Goal: Task Accomplishment & Management: Complete application form

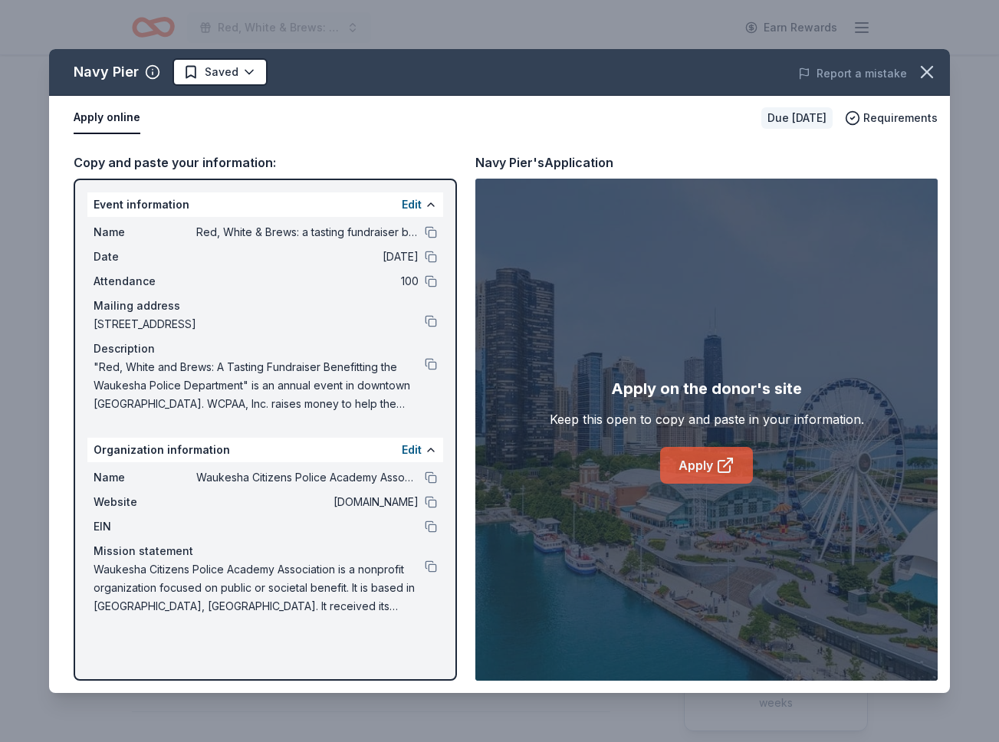
click at [716, 462] on icon at bounding box center [725, 465] width 18 height 18
click at [928, 71] on icon "button" at bounding box center [927, 72] width 11 height 11
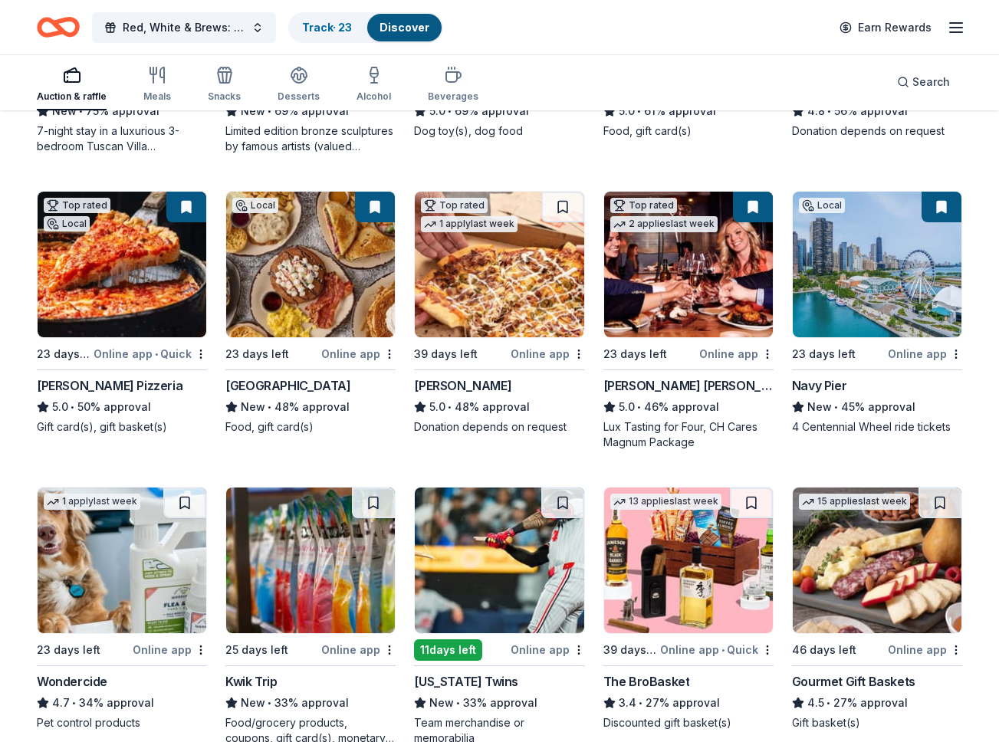
scroll to position [810, 0]
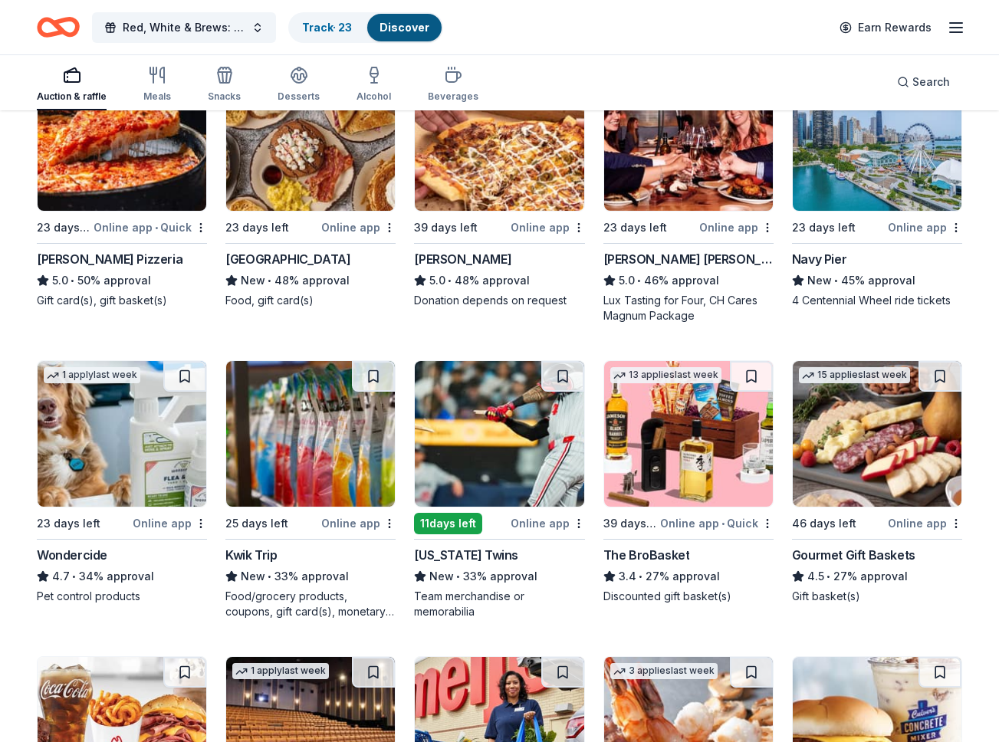
click at [287, 576] on div "New • 33% approval" at bounding box center [310, 576] width 170 height 18
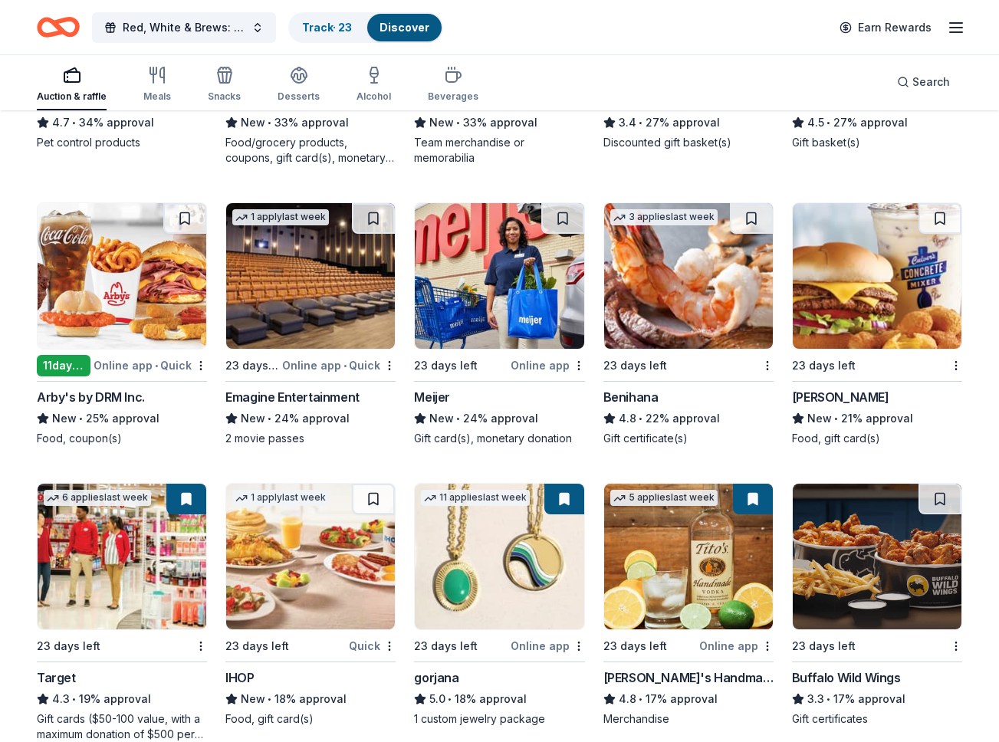
scroll to position [1269, 0]
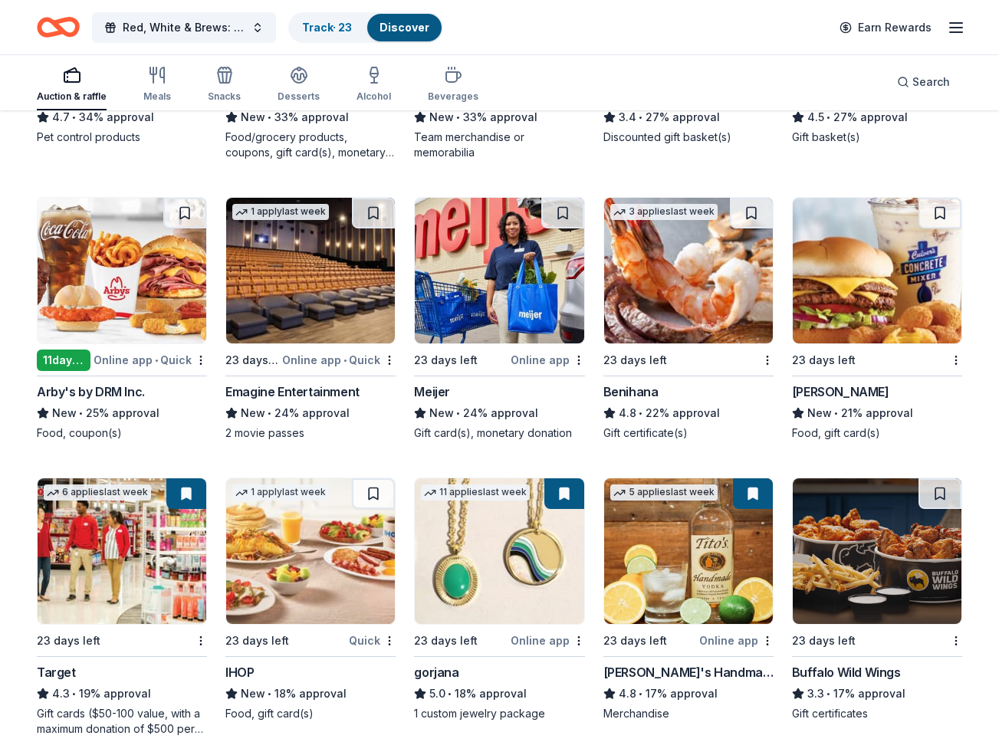
click at [113, 390] on div "Arby's by DRM Inc." at bounding box center [91, 392] width 108 height 18
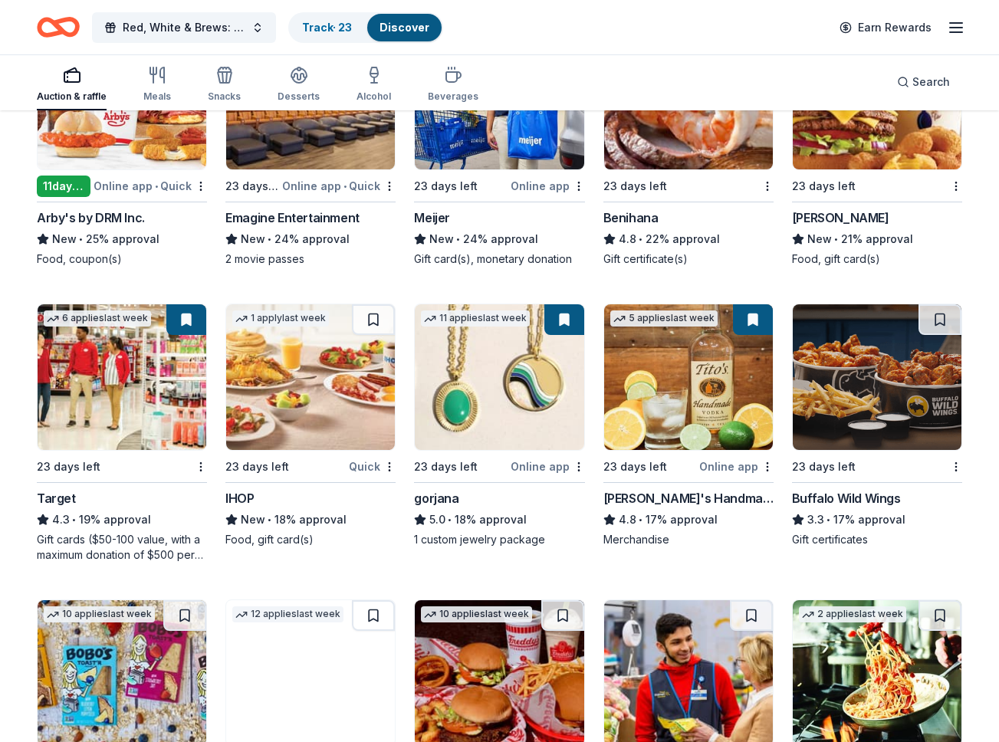
scroll to position [1444, 0]
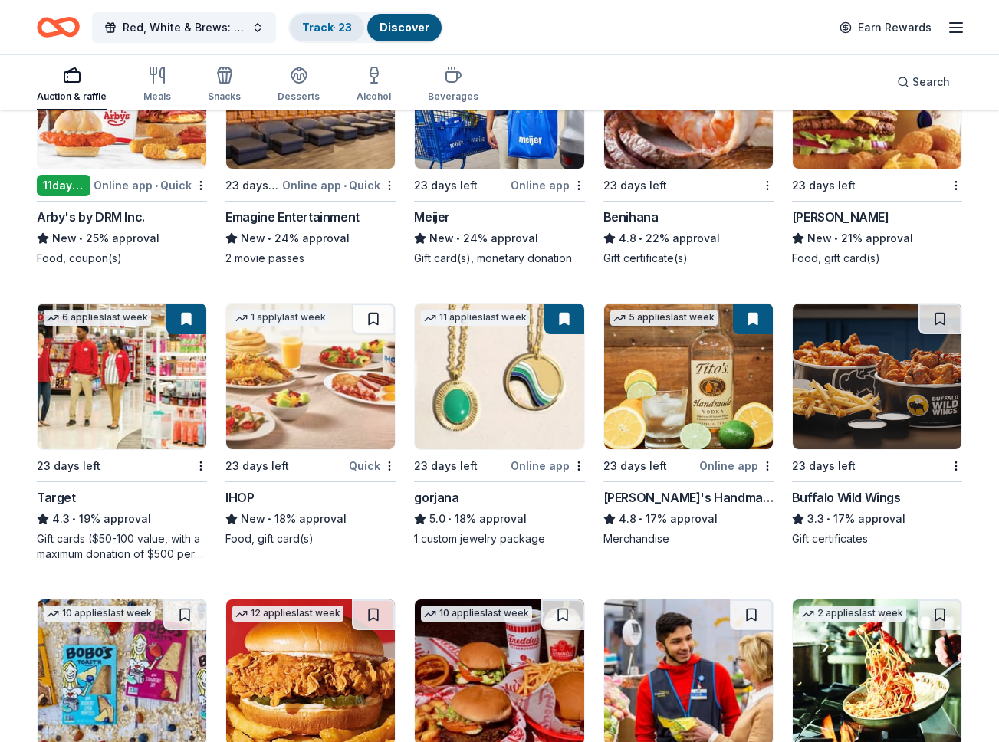
click at [319, 31] on link "Track · 23" at bounding box center [327, 27] width 50 height 13
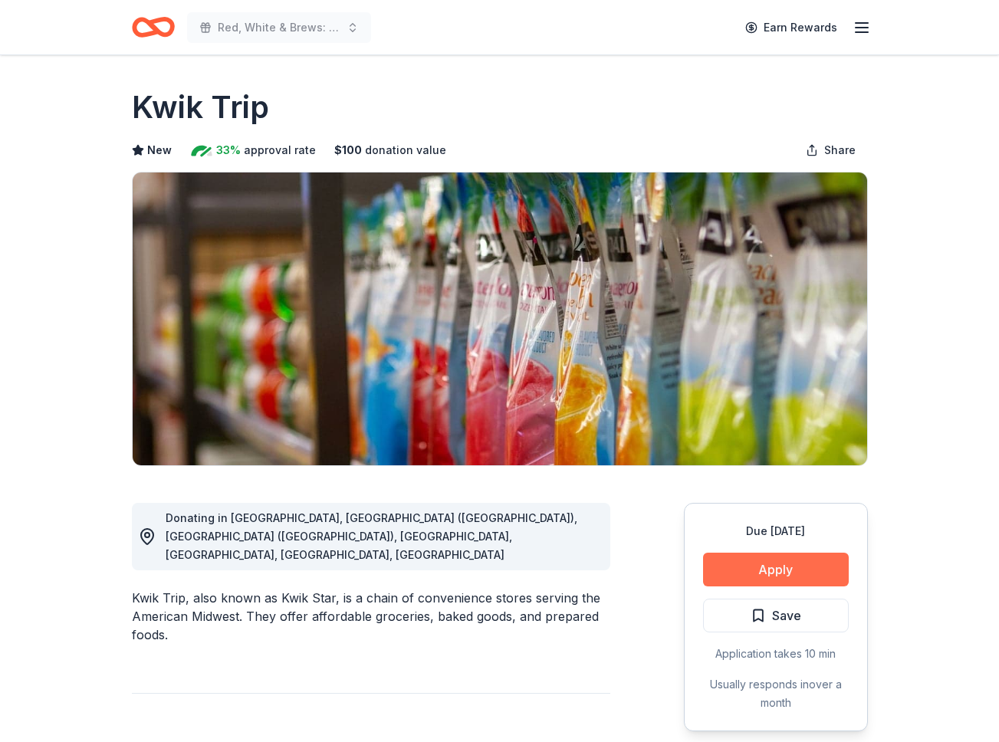
click at [778, 564] on button "Apply" at bounding box center [776, 570] width 146 height 34
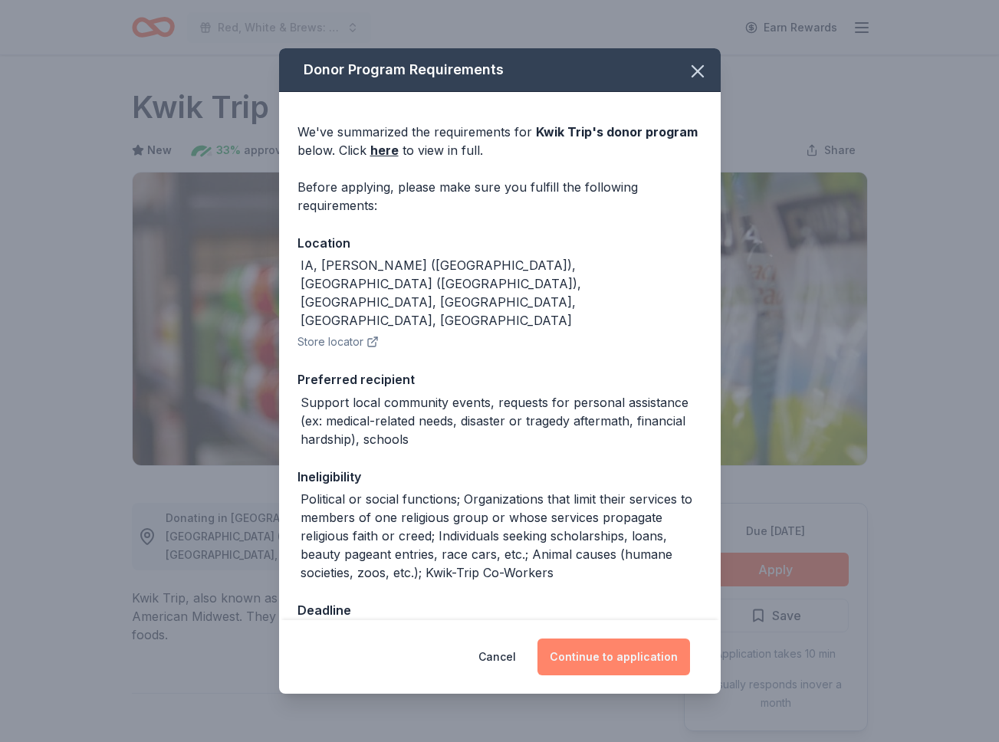
click at [626, 655] on button "Continue to application" at bounding box center [614, 657] width 153 height 37
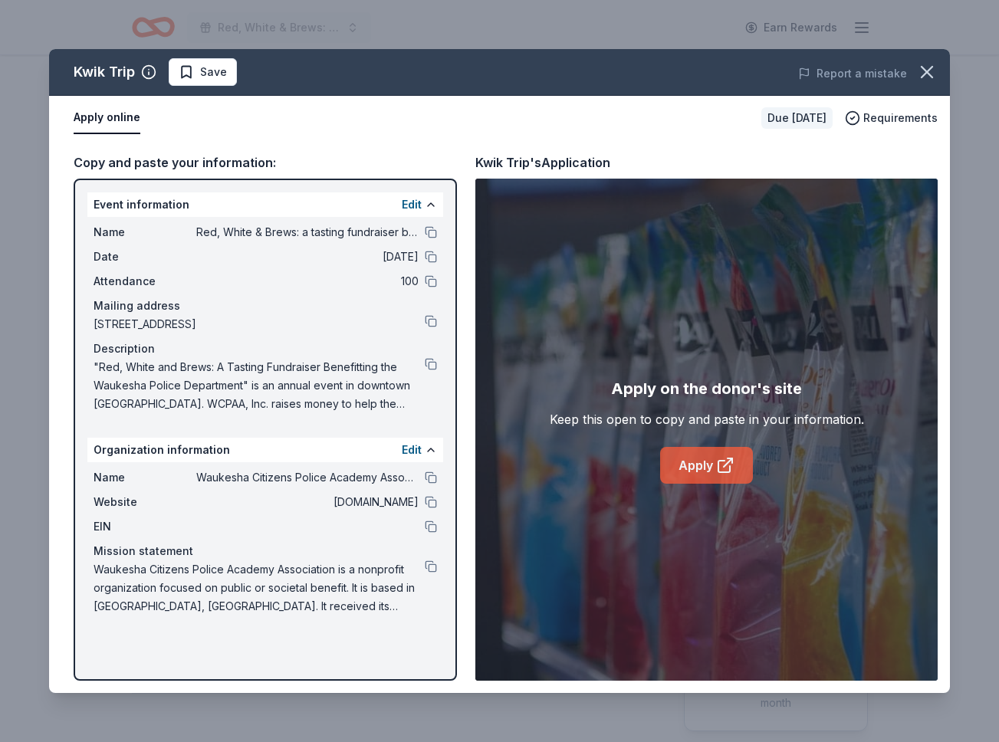
click at [695, 462] on link "Apply" at bounding box center [706, 465] width 93 height 37
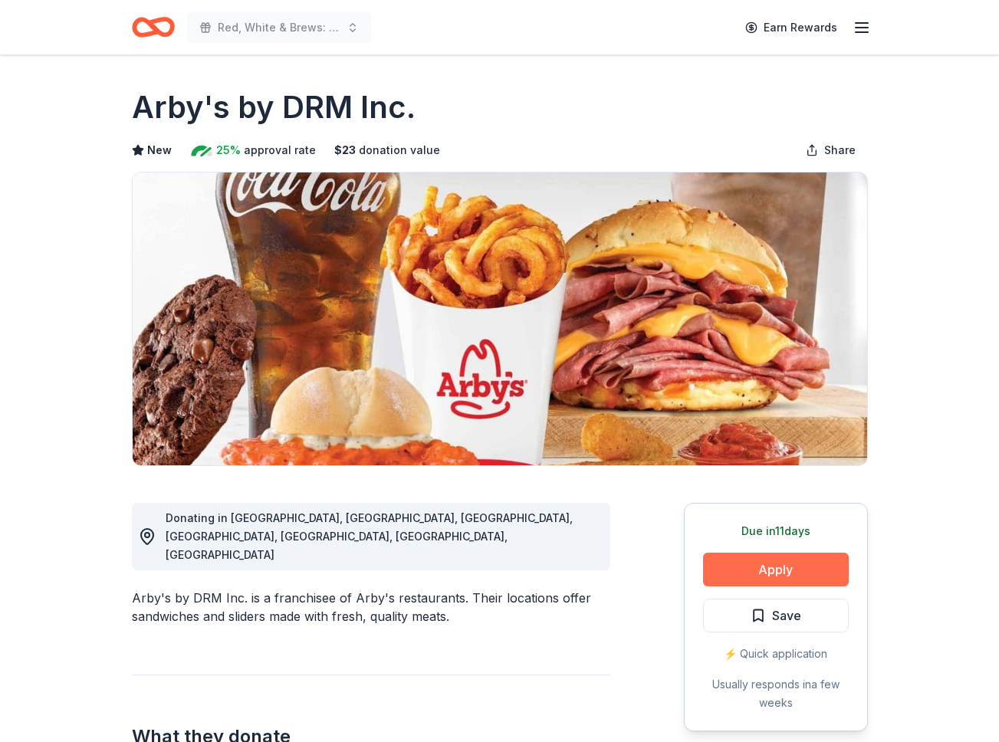
click at [787, 562] on button "Apply" at bounding box center [776, 570] width 146 height 34
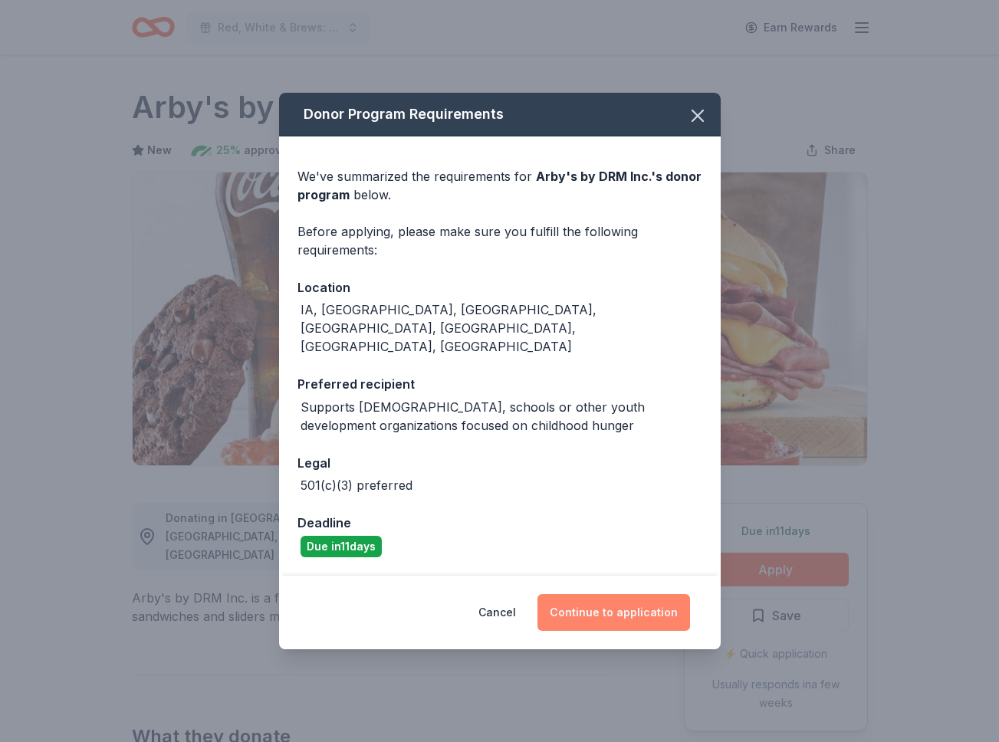
click at [625, 594] on button "Continue to application" at bounding box center [614, 612] width 153 height 37
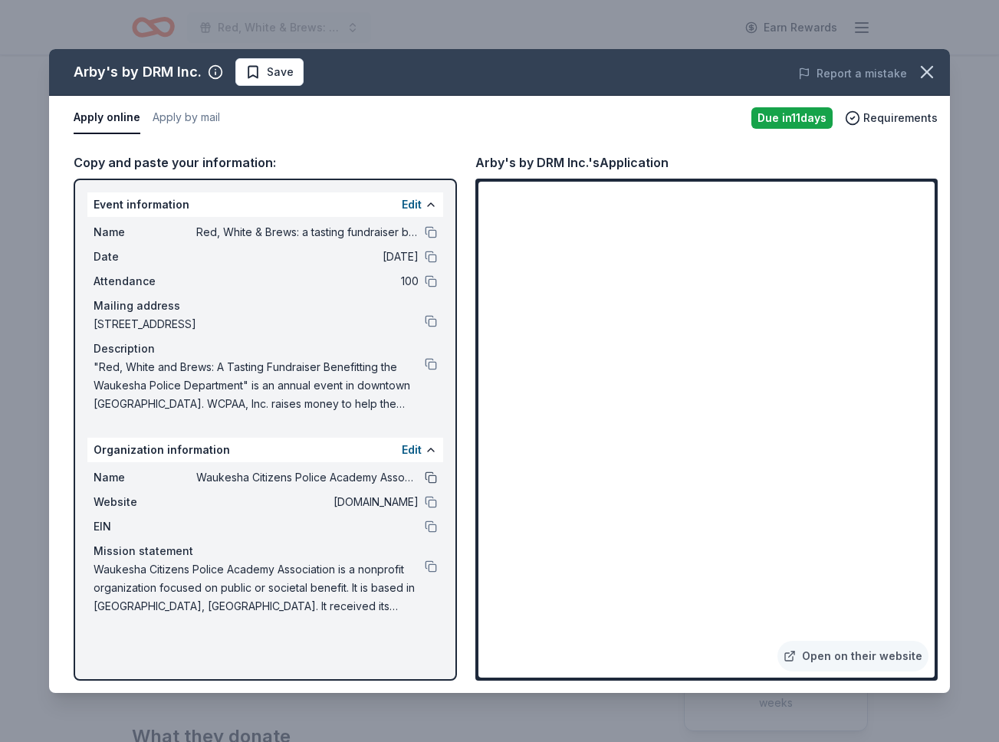
click at [432, 479] on button at bounding box center [431, 478] width 12 height 12
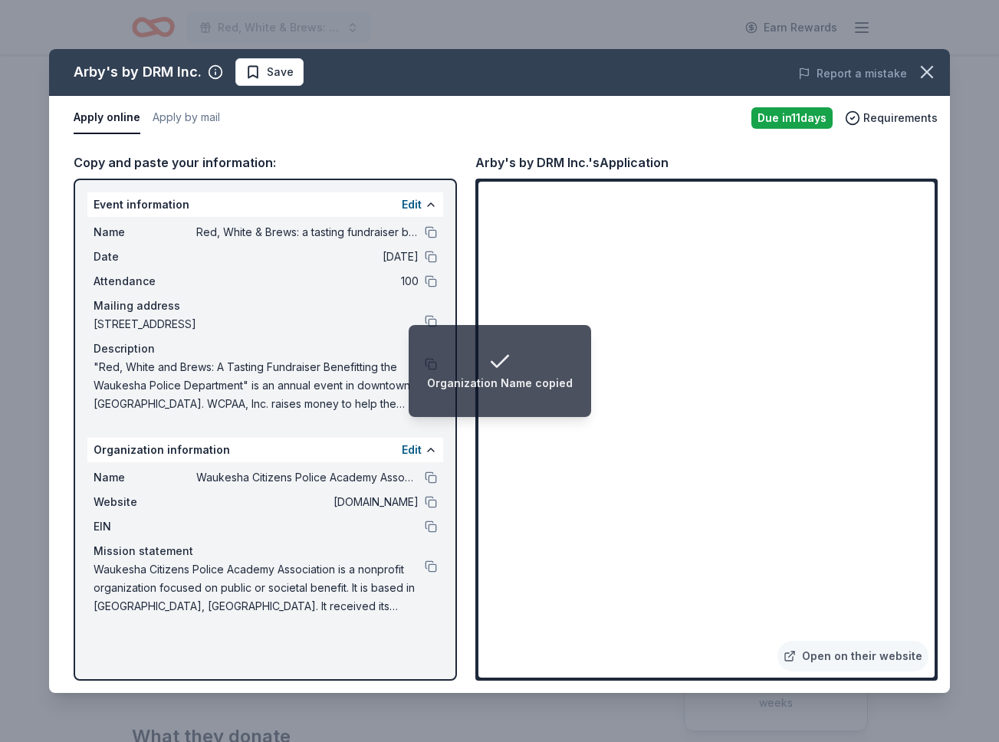
click at [465, 573] on div "Copy and paste your information: Event information Edit Name Red, White & Brews…" at bounding box center [499, 416] width 901 height 553
click at [432, 629] on div "Event information Edit Name Red, White & Brews: a tasting fundraiser benefittin…" at bounding box center [265, 430] width 383 height 502
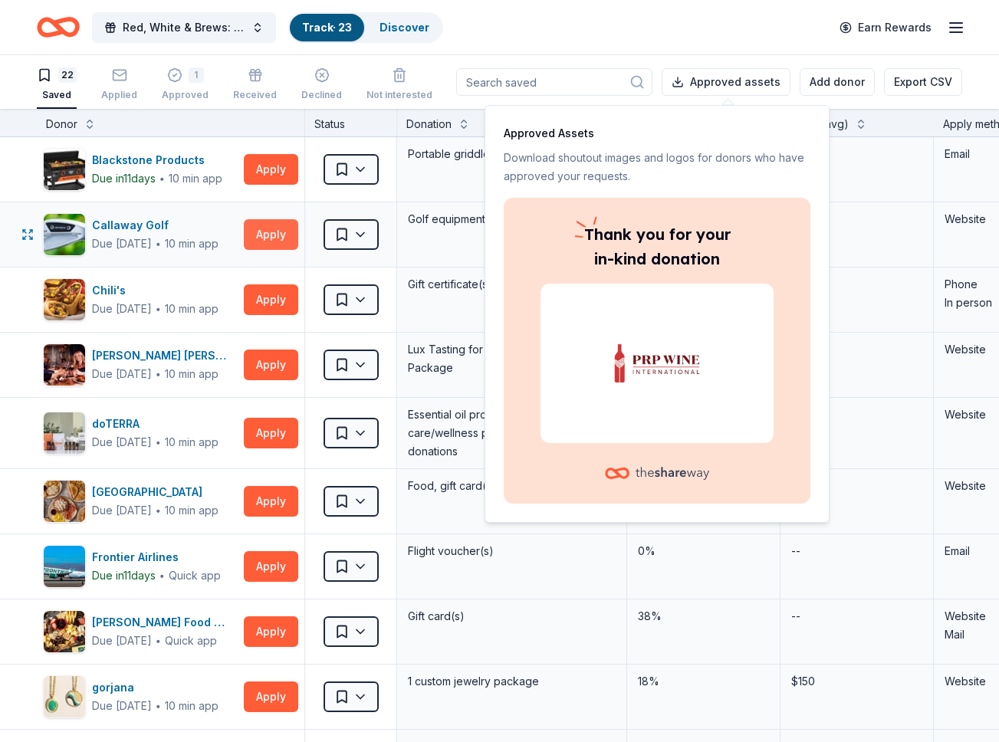
scroll to position [1, 0]
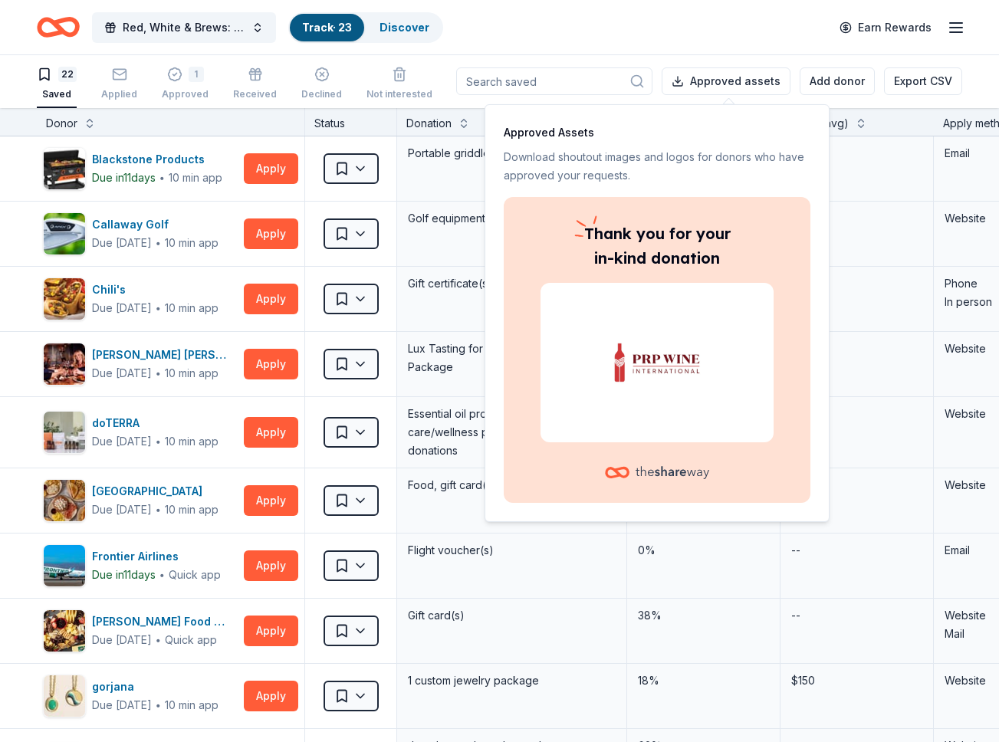
click at [652, 349] on img at bounding box center [657, 363] width 196 height 98
click at [639, 250] on p "Thank you for your in-kind donation" at bounding box center [657, 246] width 233 height 49
click at [634, 153] on p "Download shoutout images and logos for donors who have approved your requests." at bounding box center [657, 166] width 307 height 37
click at [254, 168] on button "Apply" at bounding box center [271, 168] width 54 height 31
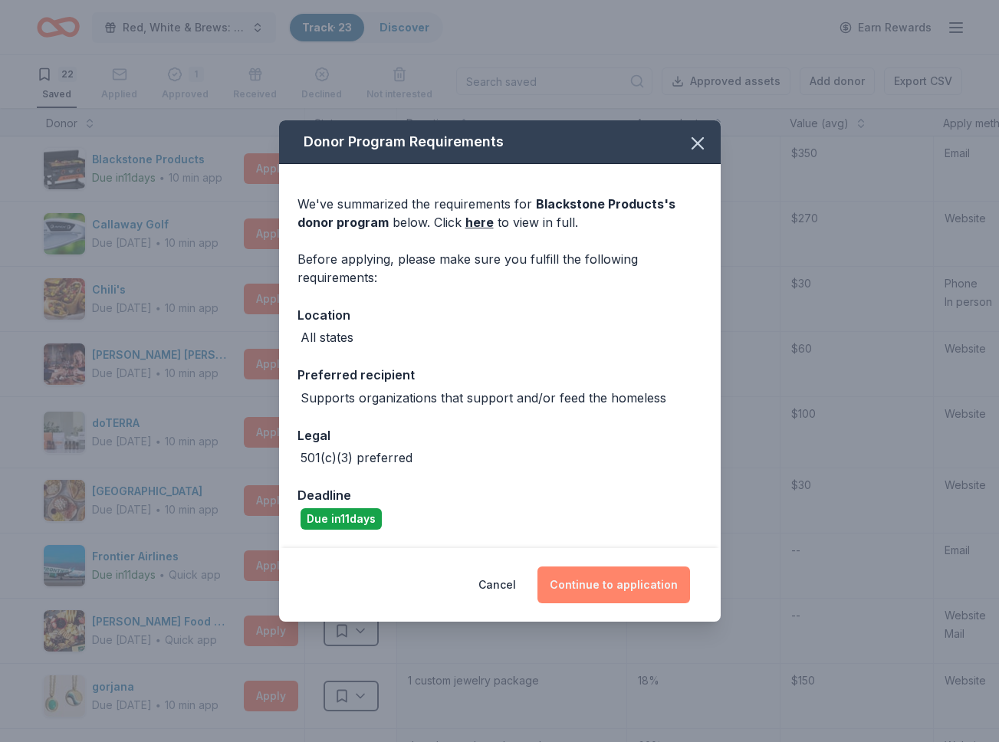
click at [609, 584] on button "Continue to application" at bounding box center [614, 585] width 153 height 37
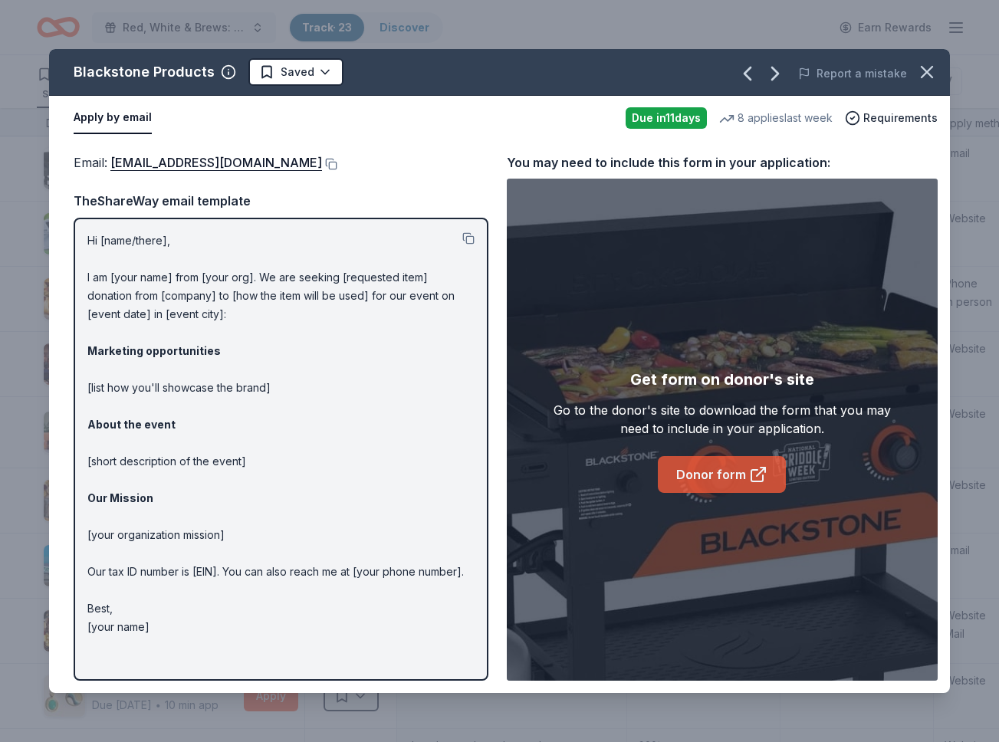
click at [715, 476] on link "Donor form" at bounding box center [722, 474] width 128 height 37
click at [272, 163] on link "donations@blackstoneproducts.com" at bounding box center [216, 163] width 212 height 20
click at [924, 68] on icon "button" at bounding box center [927, 72] width 11 height 11
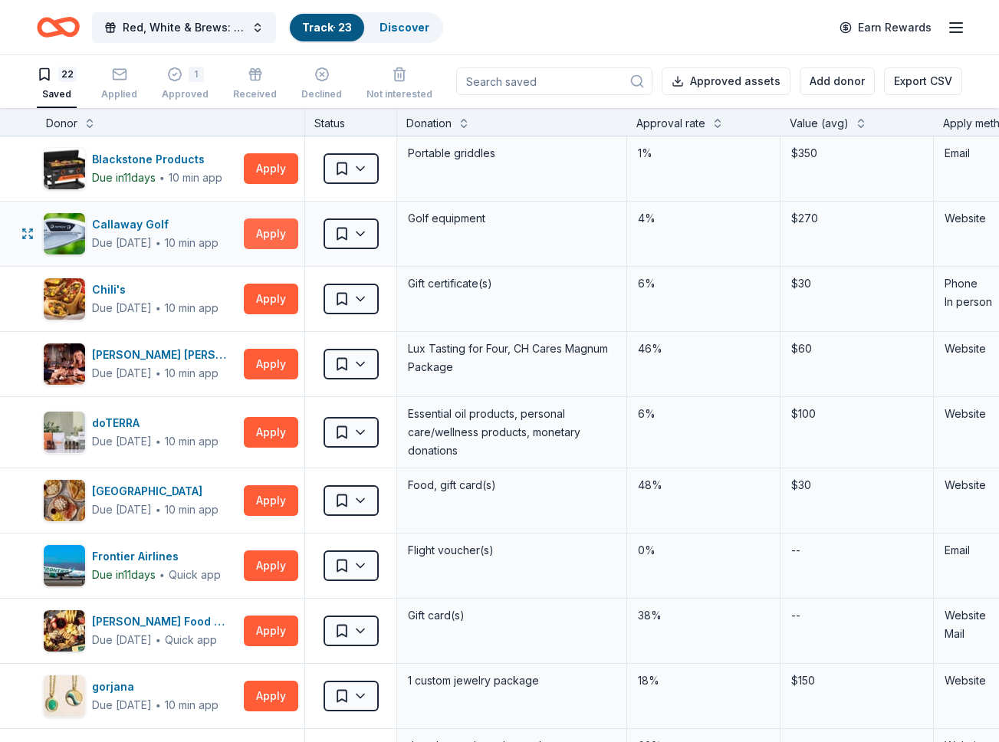
click at [262, 229] on button "Apply" at bounding box center [271, 234] width 54 height 31
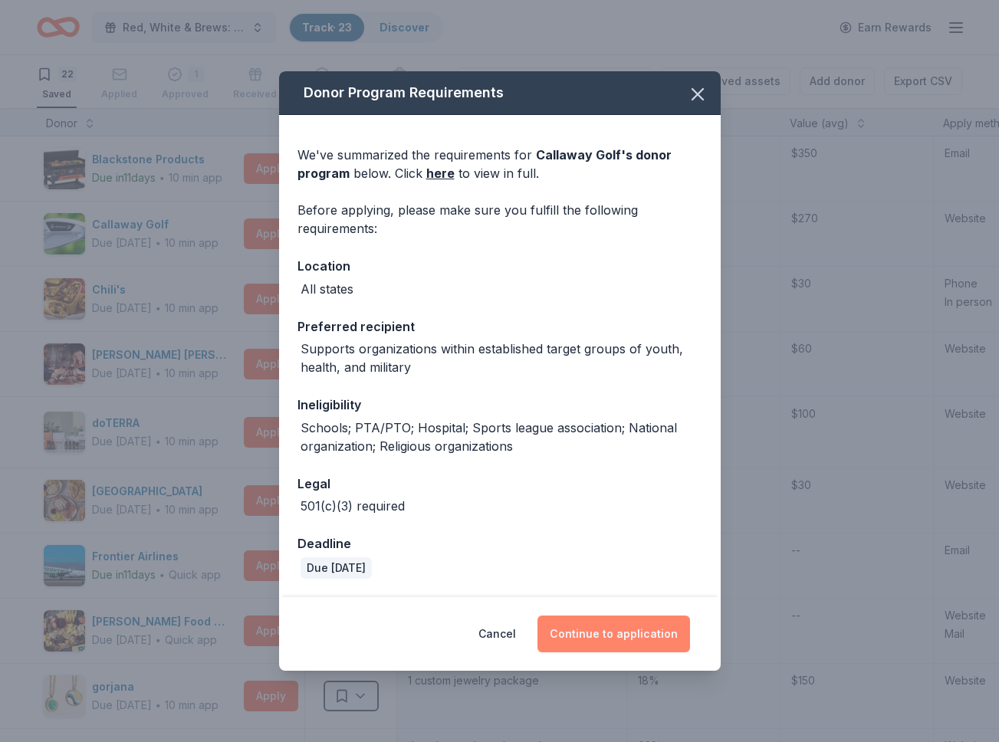
click at [605, 624] on button "Continue to application" at bounding box center [614, 634] width 153 height 37
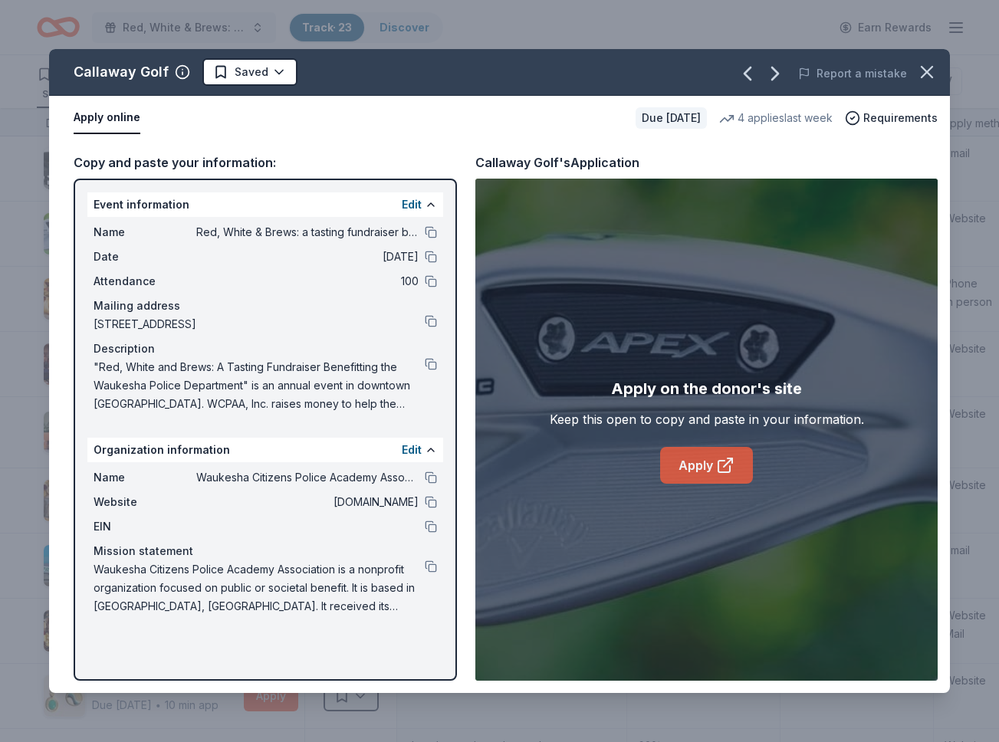
click at [690, 458] on link "Apply" at bounding box center [706, 465] width 93 height 37
drag, startPoint x: 924, startPoint y: 64, endPoint x: 883, endPoint y: 79, distance: 44.2
click at [925, 64] on icon "button" at bounding box center [926, 71] width 21 height 21
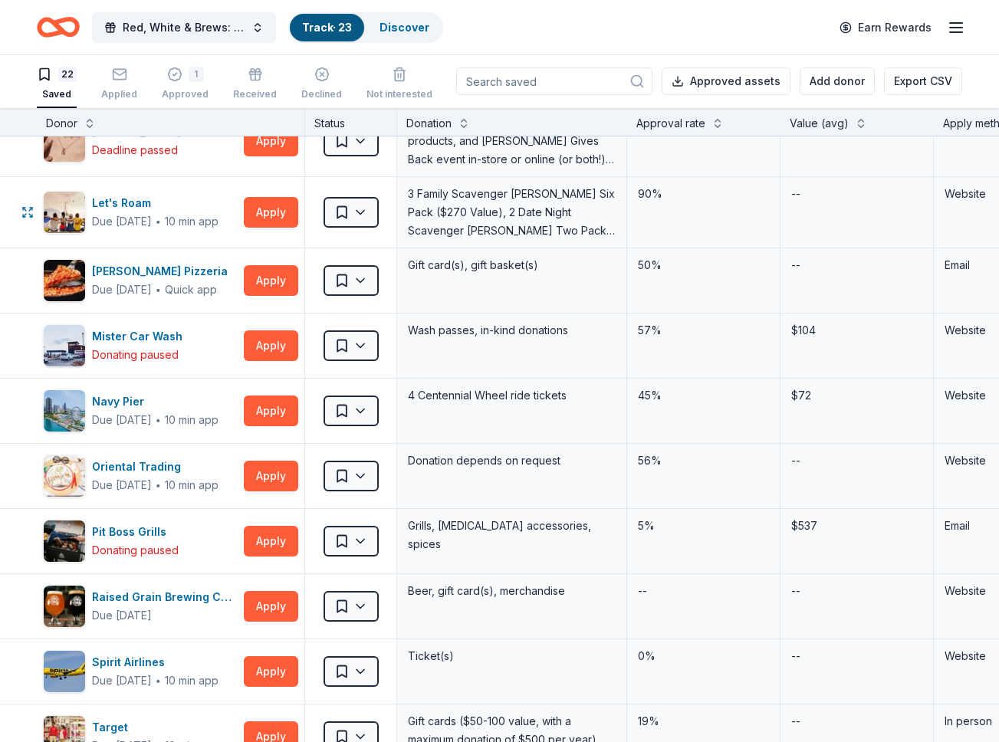
scroll to position [627, 0]
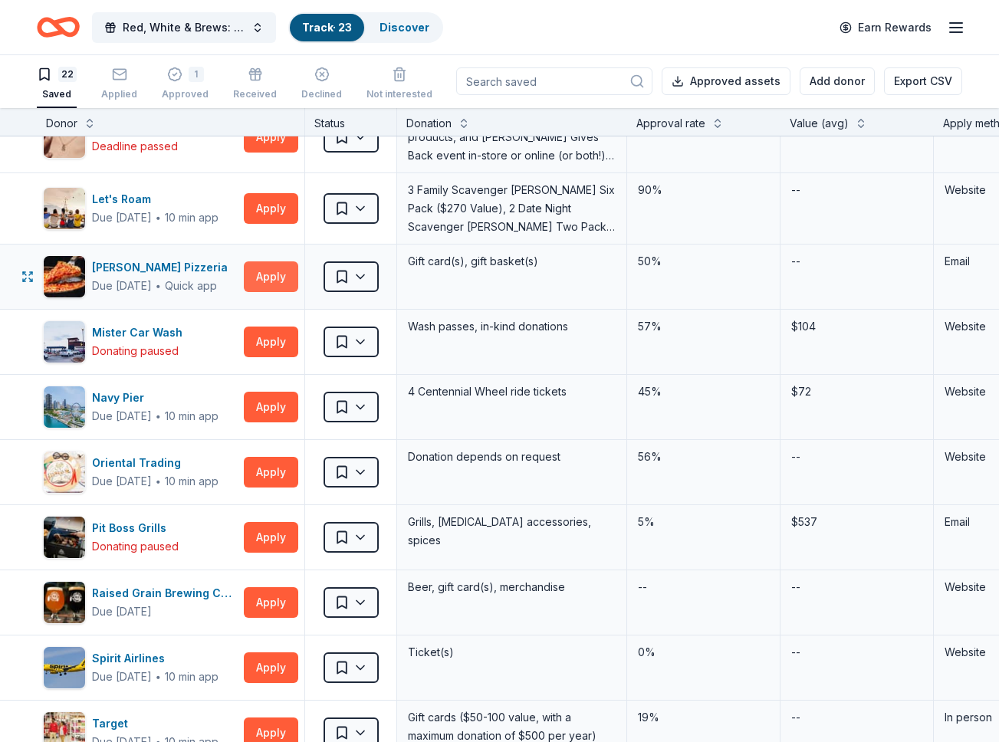
click at [271, 278] on button "Apply" at bounding box center [271, 276] width 54 height 31
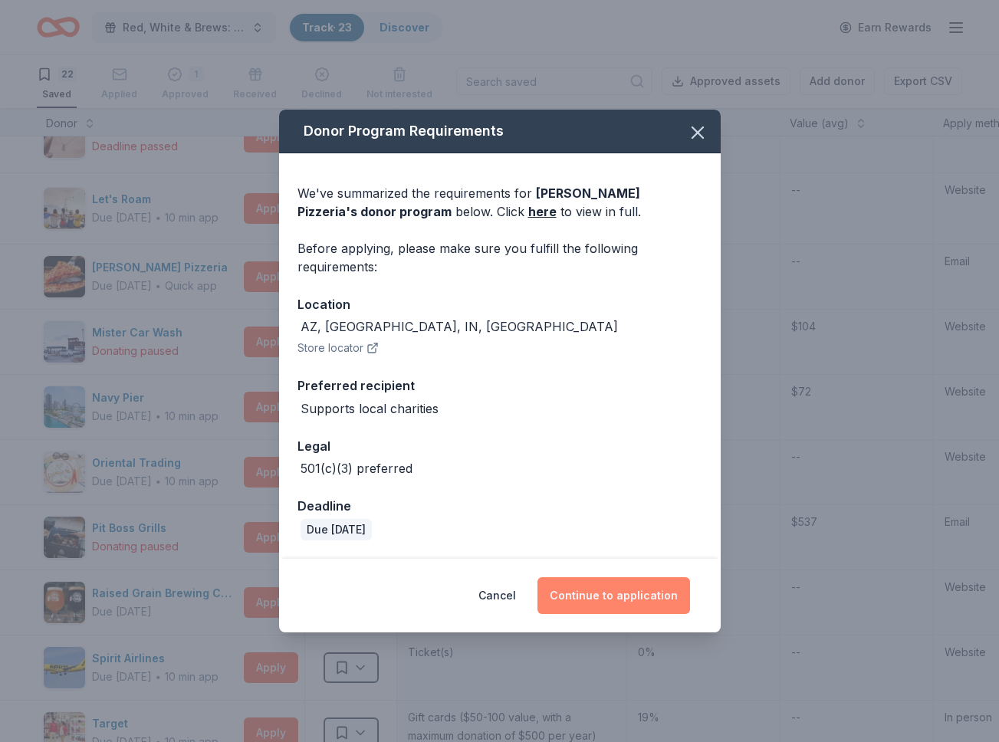
click at [600, 589] on button "Continue to application" at bounding box center [614, 595] width 153 height 37
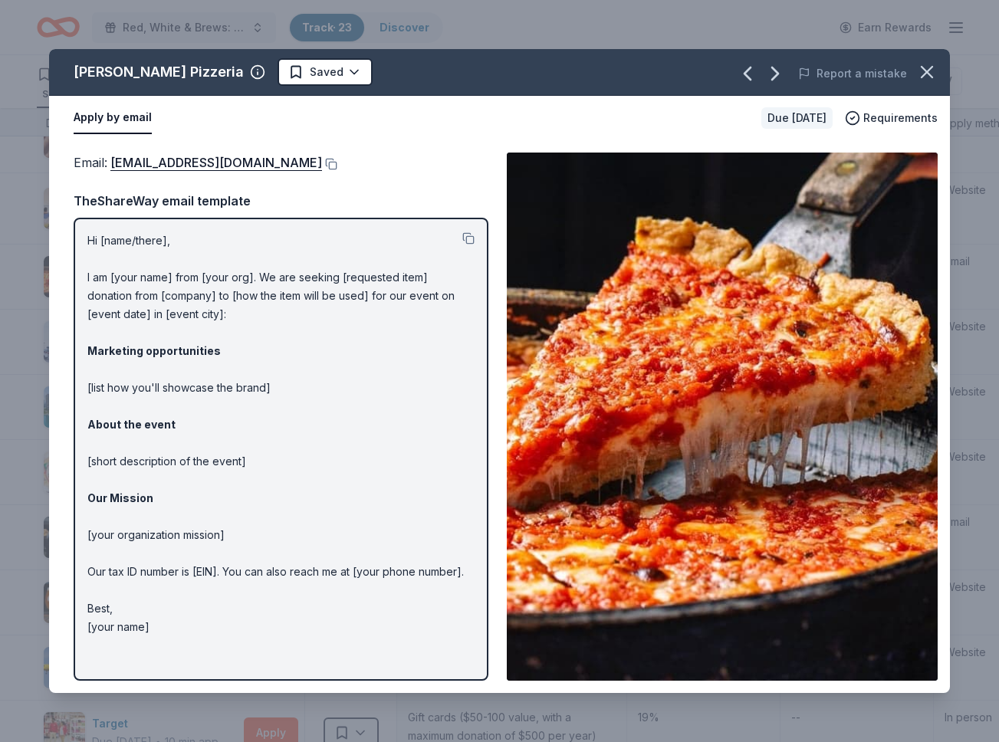
drag, startPoint x: 86, startPoint y: 235, endPoint x: 143, endPoint y: 311, distance: 94.2
click at [159, 404] on div "Hi [name/there], I am [your name] from [your org]. We are seeking [requested it…" at bounding box center [281, 449] width 415 height 463
drag, startPoint x: 97, startPoint y: 244, endPoint x: 169, endPoint y: 286, distance: 84.2
click at [150, 281] on div "Hi [name/there], I am [your name] from [your org]. We are seeking [requested it…" at bounding box center [281, 449] width 415 height 463
drag, startPoint x: 470, startPoint y: 238, endPoint x: 489, endPoint y: 248, distance: 22.0
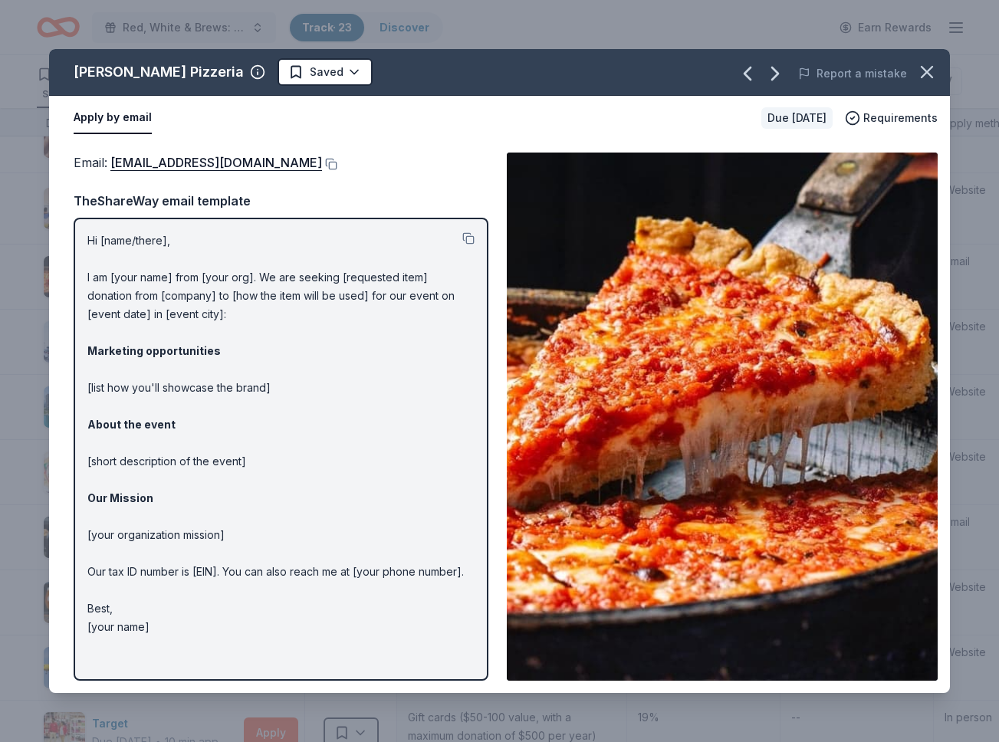
click at [471, 238] on button at bounding box center [468, 238] width 12 height 12
click at [322, 163] on button at bounding box center [329, 164] width 15 height 12
click at [926, 72] on icon "button" at bounding box center [926, 71] width 21 height 21
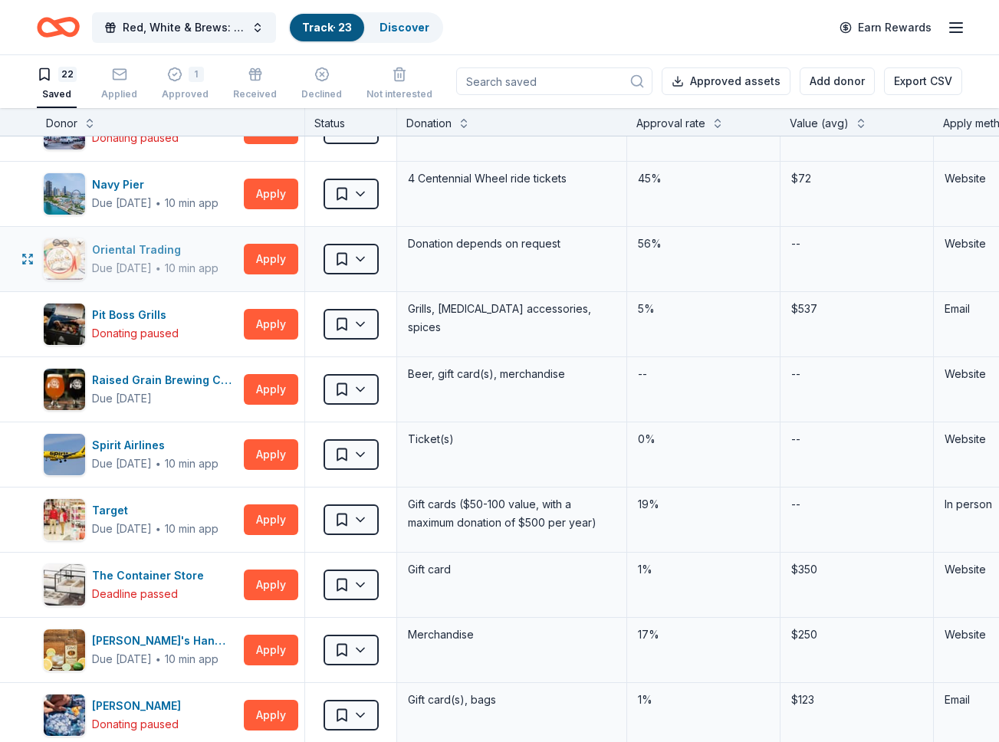
scroll to position [850, 0]
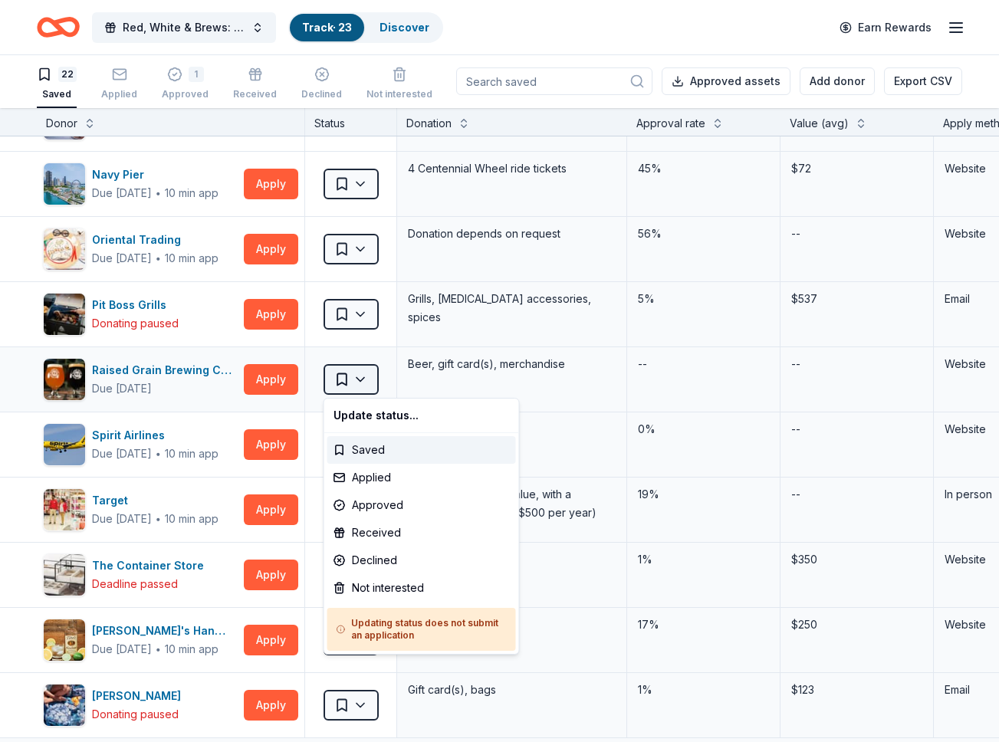
click at [369, 384] on html "Red, White & Brews: a tasting fundraiser benefitting the Waukesha Police Depart…" at bounding box center [499, 370] width 999 height 742
click at [369, 497] on div "Approved" at bounding box center [421, 506] width 189 height 28
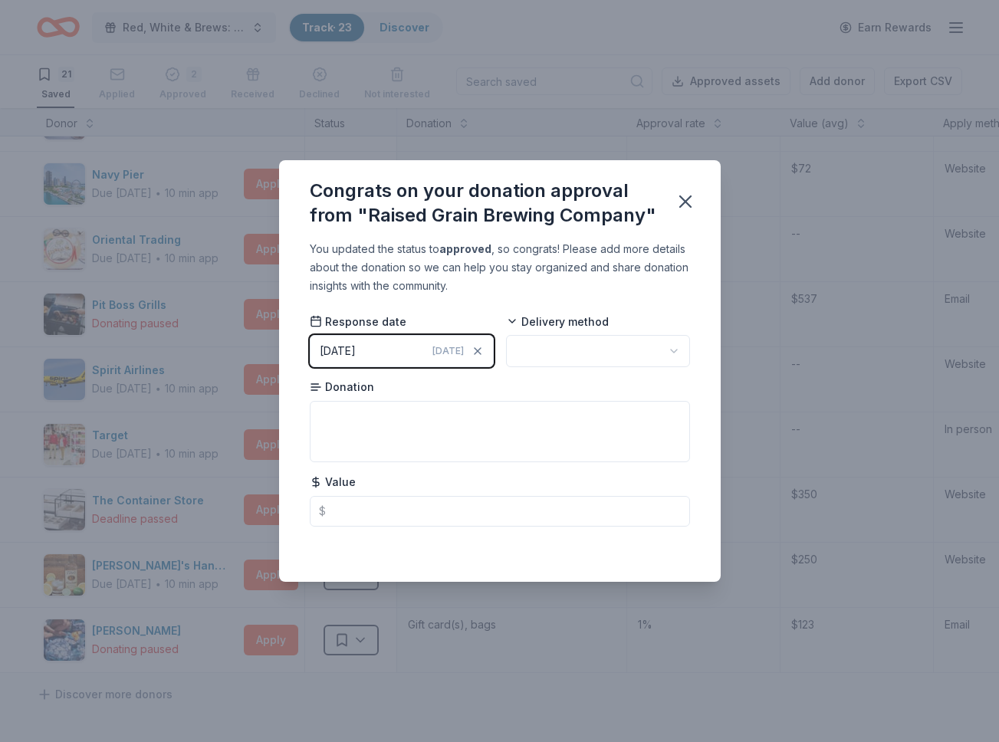
click at [410, 347] on button "08/18/2025 Today" at bounding box center [402, 351] width 184 height 32
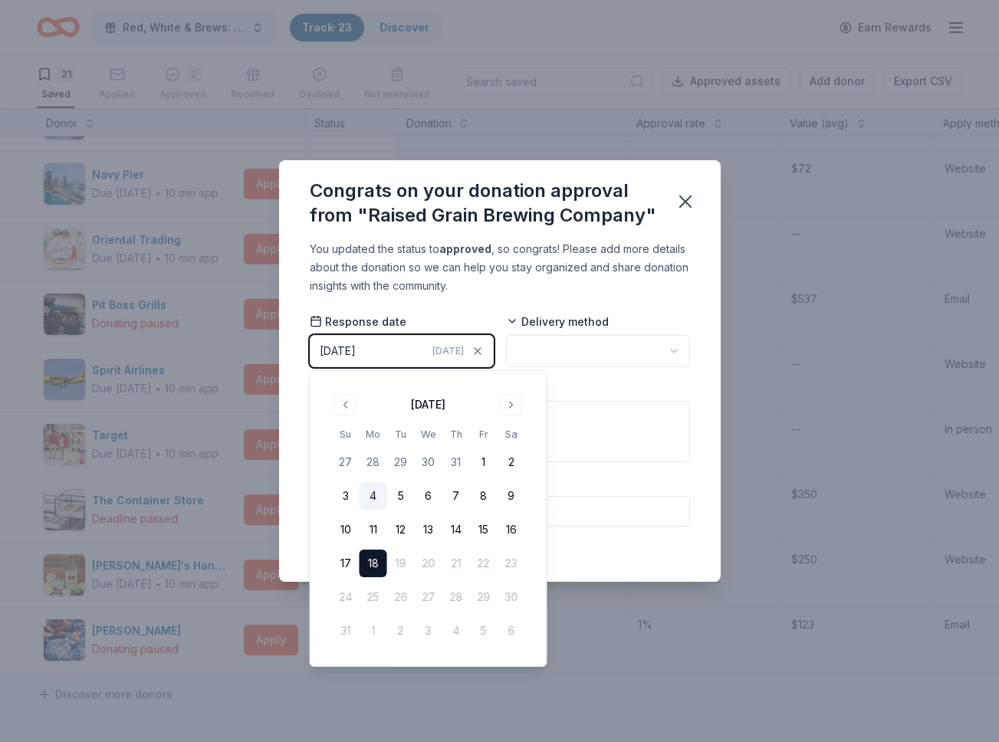
click at [373, 494] on button "4" at bounding box center [374, 496] width 28 height 28
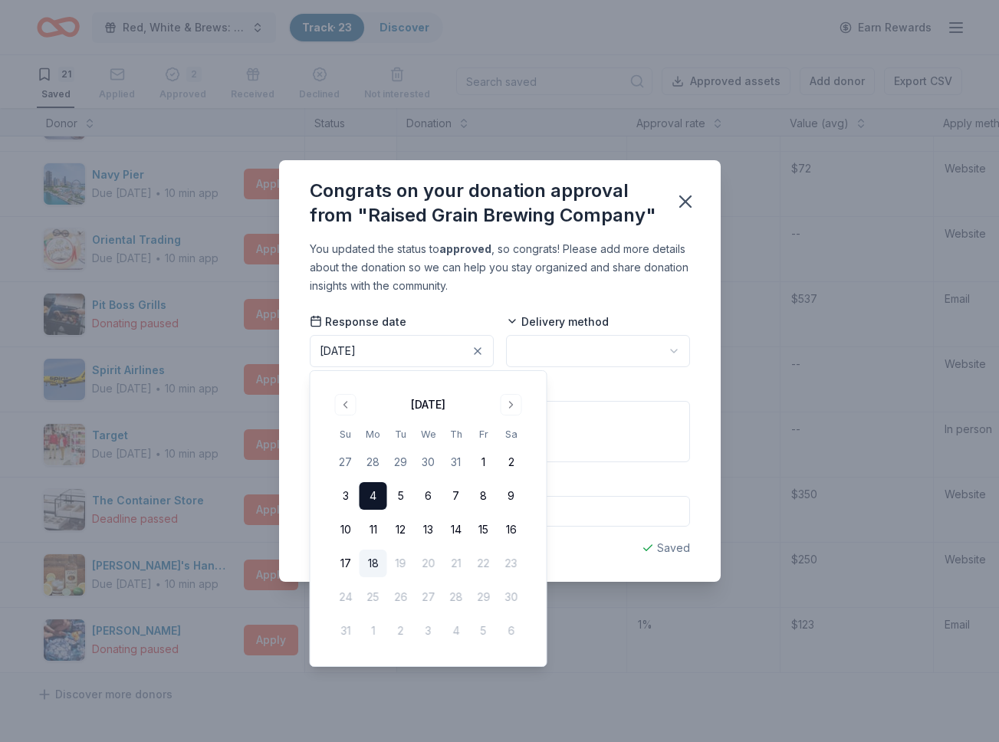
click at [620, 378] on div "Response date 08/04/2025 Delivery method Donation Value $" at bounding box center [500, 420] width 380 height 212
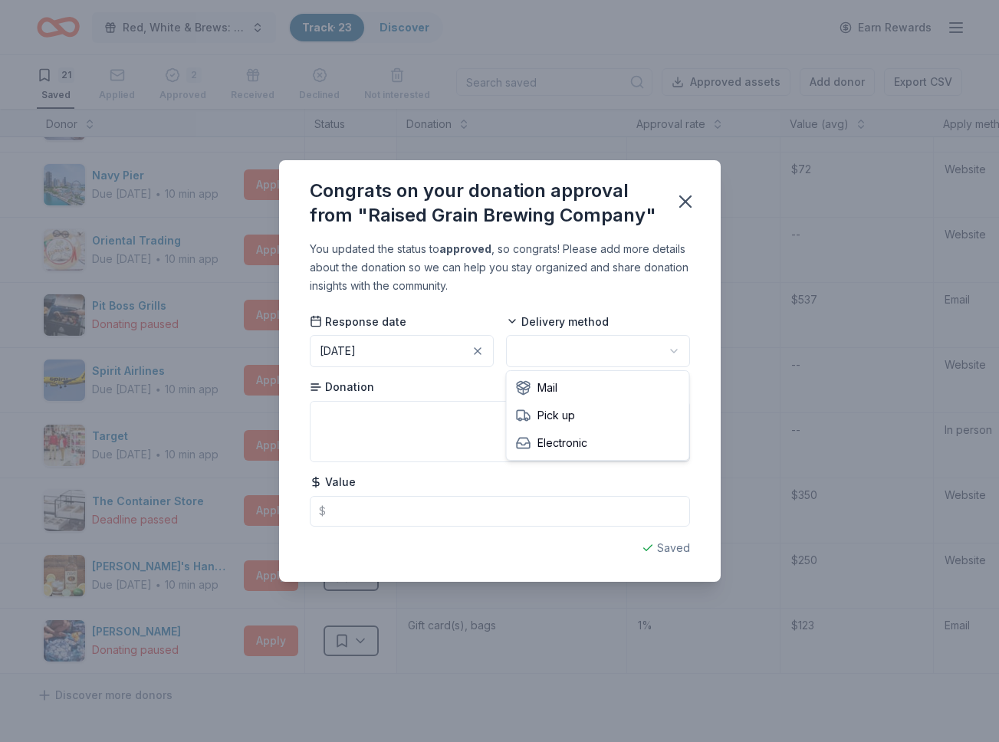
scroll to position [0, 0]
click at [612, 356] on html "Red, White & Brews: a tasting fundraiser benefitting the Waukesha Police Depart…" at bounding box center [499, 371] width 999 height 742
click at [687, 197] on icon "button" at bounding box center [685, 201] width 21 height 21
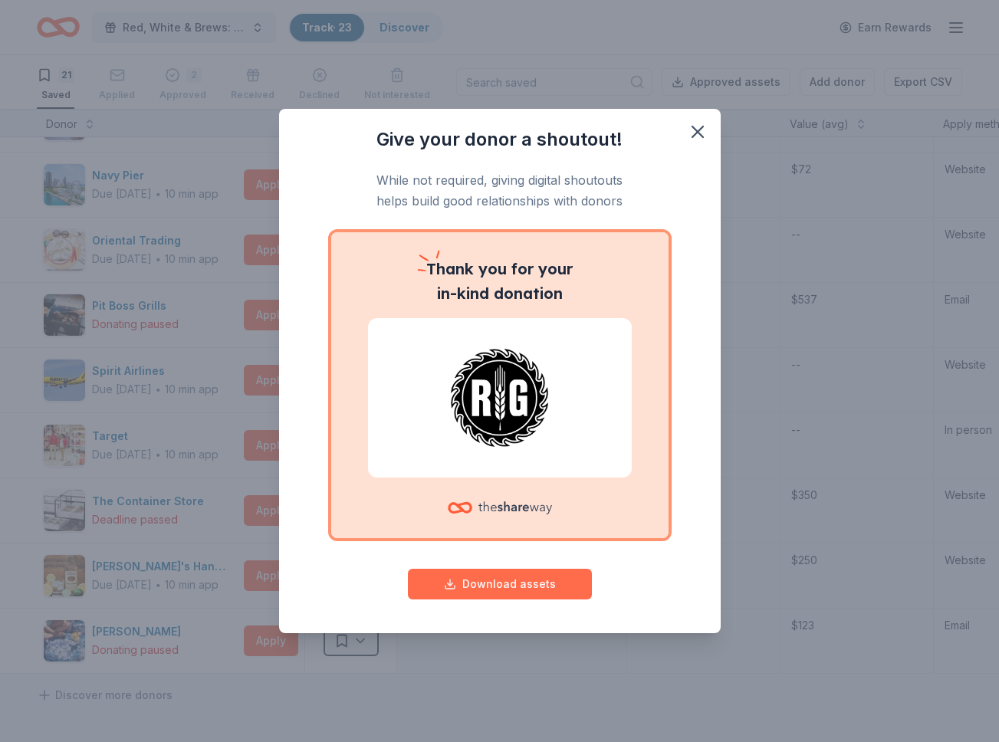
click at [501, 581] on button "Download assets" at bounding box center [500, 584] width 184 height 31
click at [699, 130] on icon "button" at bounding box center [697, 132] width 11 height 11
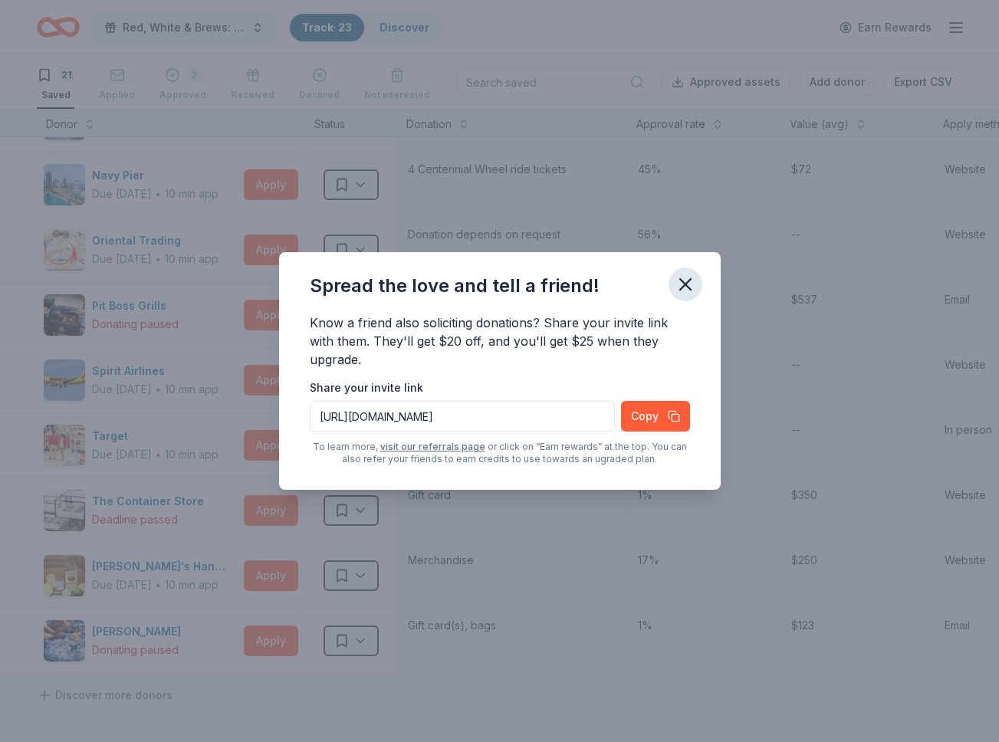
click at [688, 284] on icon "button" at bounding box center [685, 284] width 21 height 21
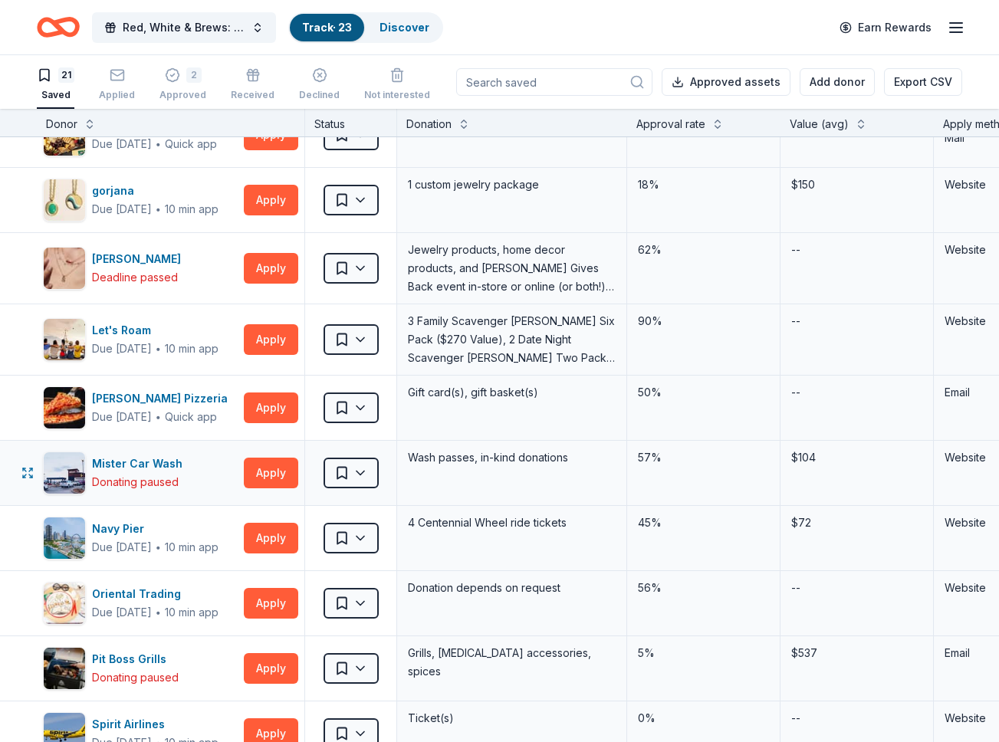
scroll to position [495, 0]
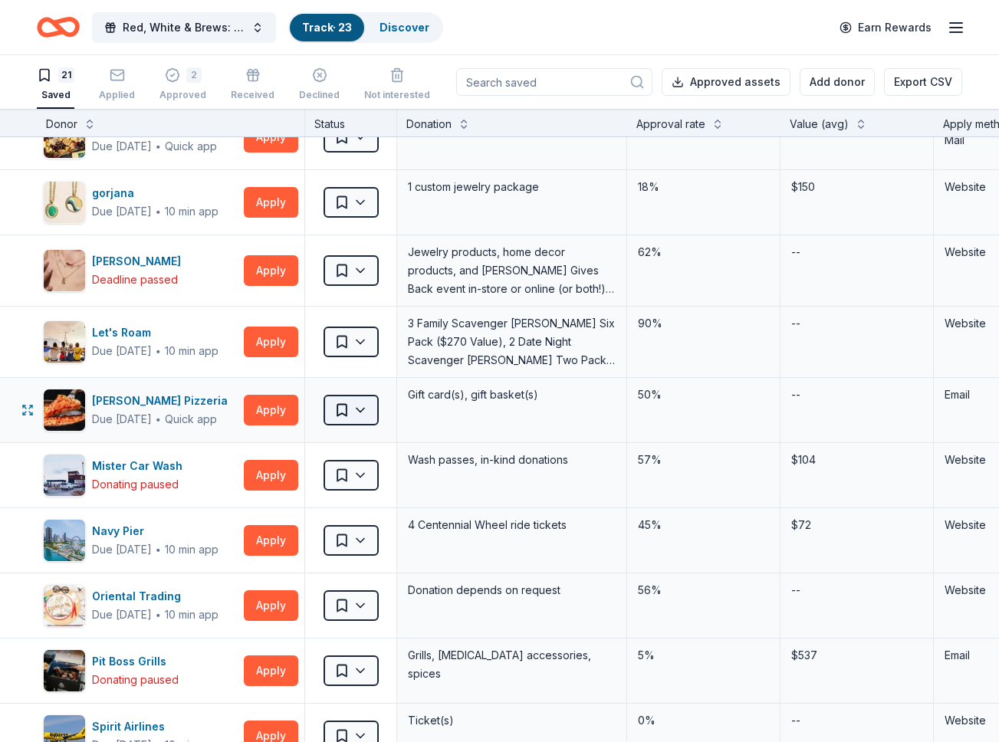
click at [366, 413] on html "Red, White & Brews: a tasting fundraiser benefitting the Waukesha Police Depart…" at bounding box center [499, 371] width 999 height 742
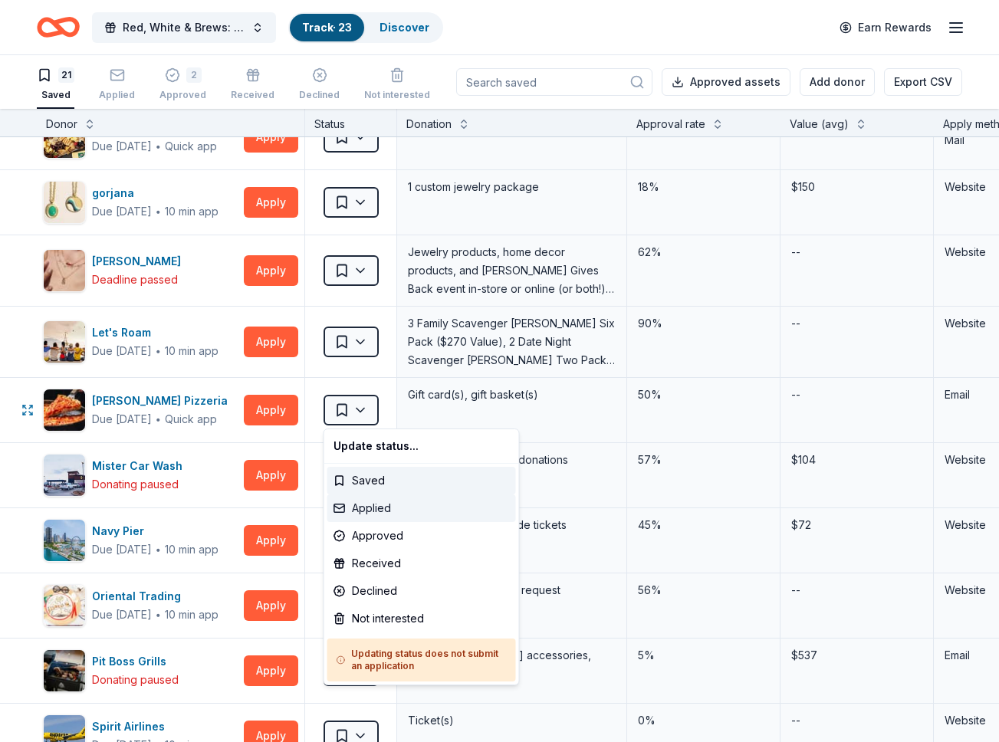
click at [365, 504] on div "Applied" at bounding box center [421, 509] width 189 height 28
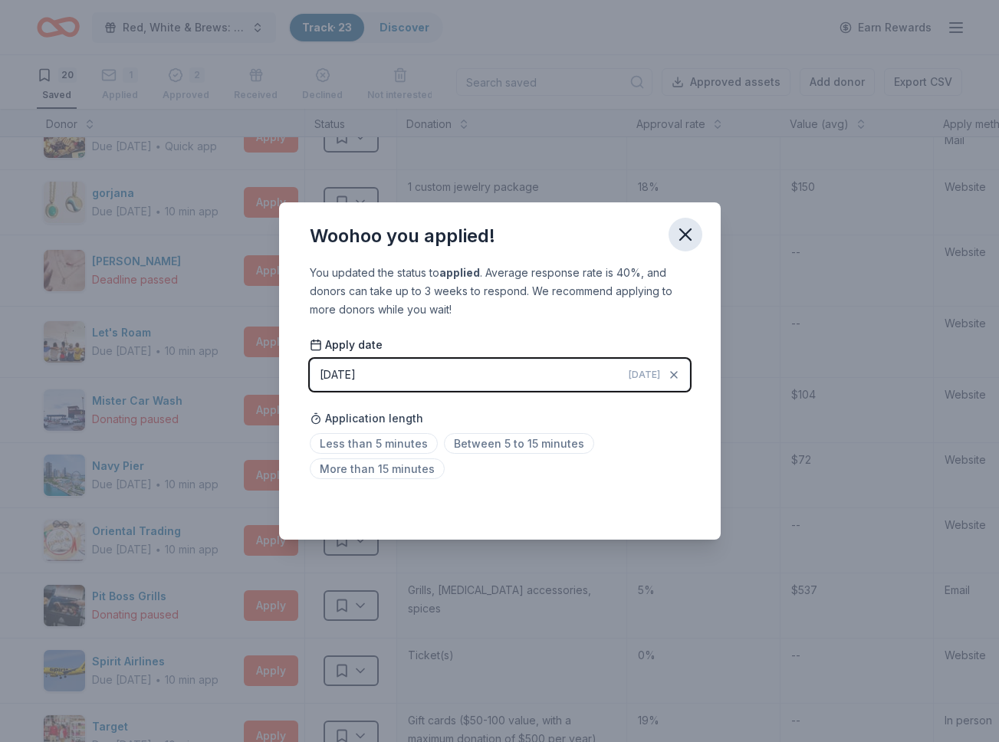
click at [683, 230] on icon "button" at bounding box center [685, 234] width 21 height 21
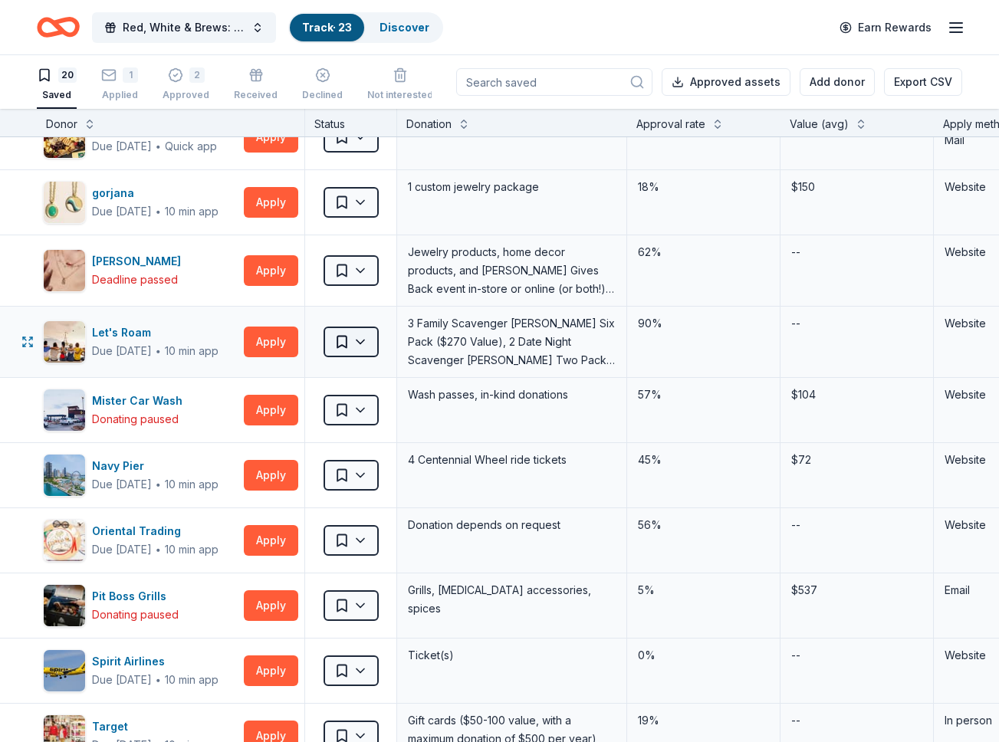
click at [362, 342] on html "Red, White & Brews: a tasting fundraiser benefitting the Waukesha Police Depart…" at bounding box center [499, 371] width 999 height 742
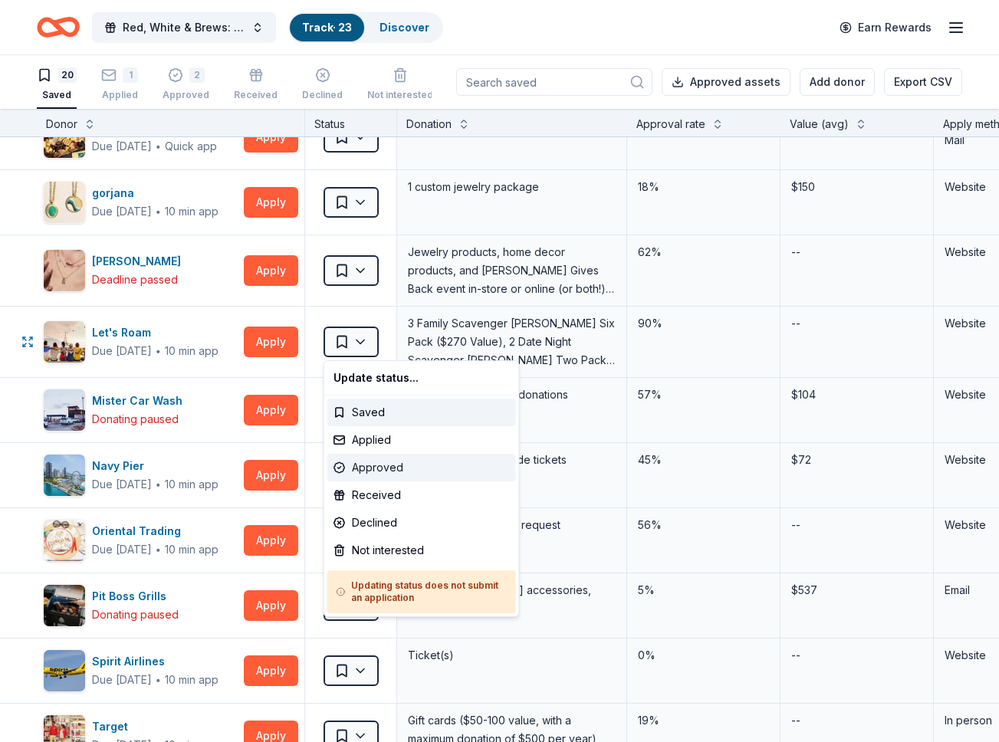
click at [374, 466] on div "Approved" at bounding box center [421, 468] width 189 height 28
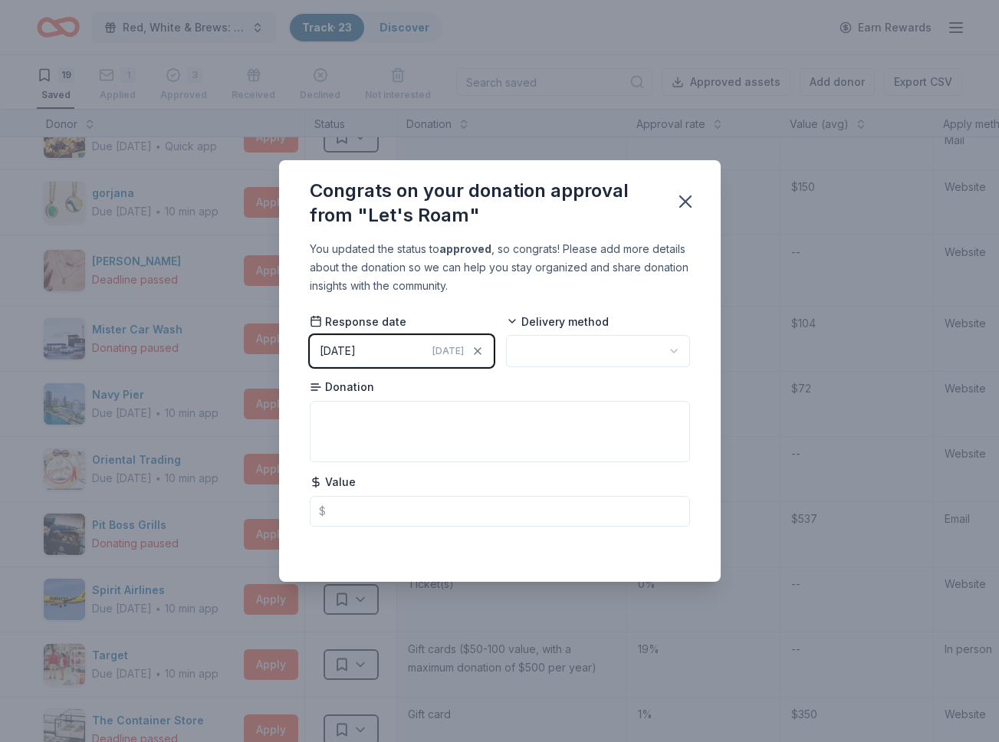
click at [395, 353] on button "08/18/2025 Today" at bounding box center [402, 351] width 184 height 32
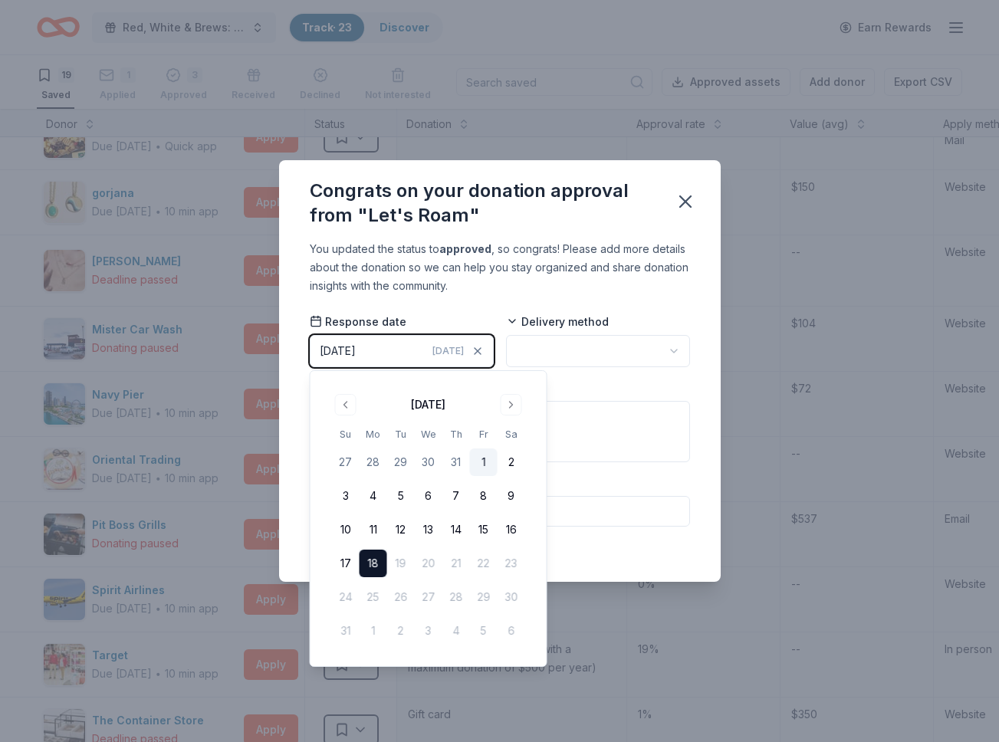
click at [485, 459] on button "1" at bounding box center [484, 463] width 28 height 28
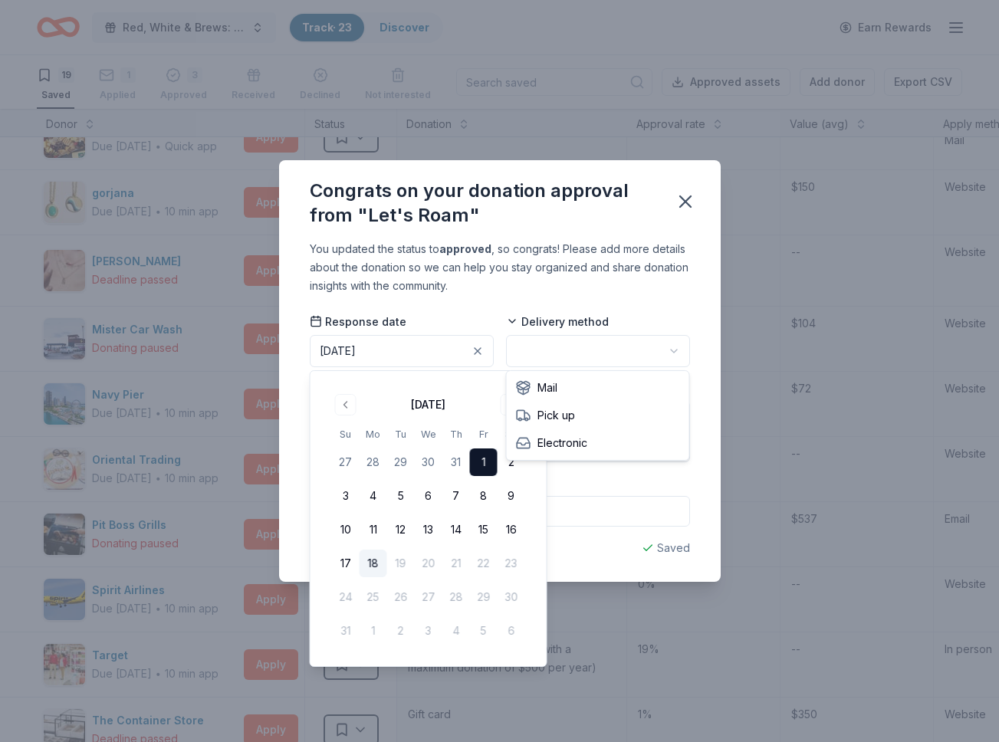
click at [626, 348] on html "Red, White & Brews: a tasting fundraiser benefitting the Waukesha Police Depart…" at bounding box center [499, 371] width 999 height 742
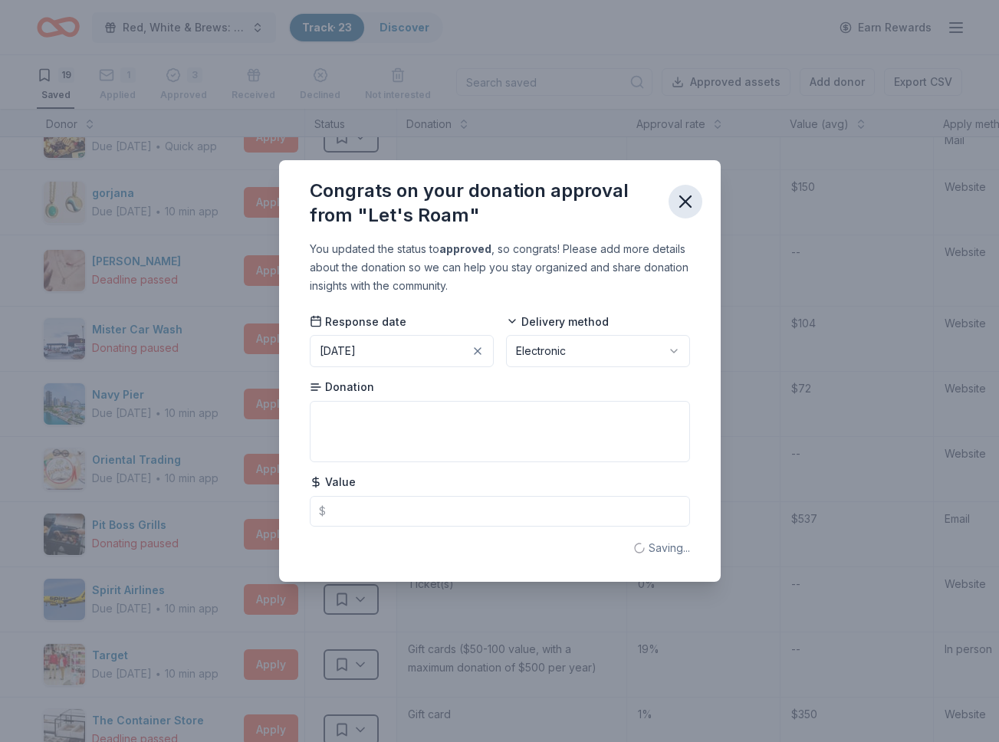
click at [683, 199] on icon "button" at bounding box center [685, 201] width 11 height 11
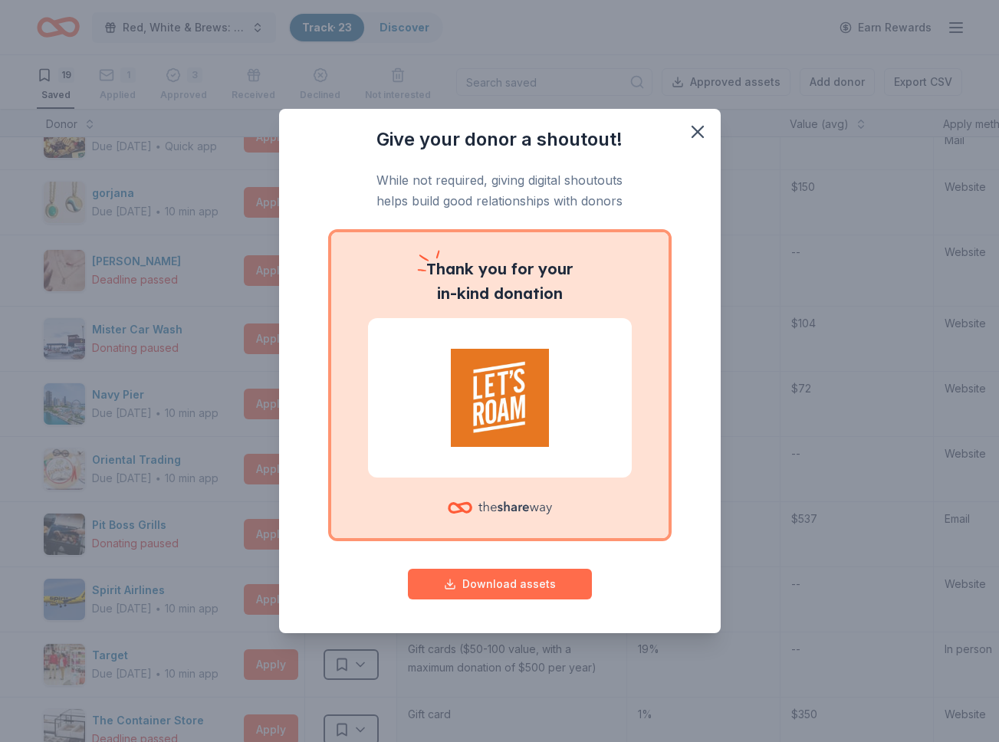
click at [512, 584] on button "Download assets" at bounding box center [500, 584] width 184 height 31
click at [692, 127] on icon "button" at bounding box center [697, 132] width 11 height 11
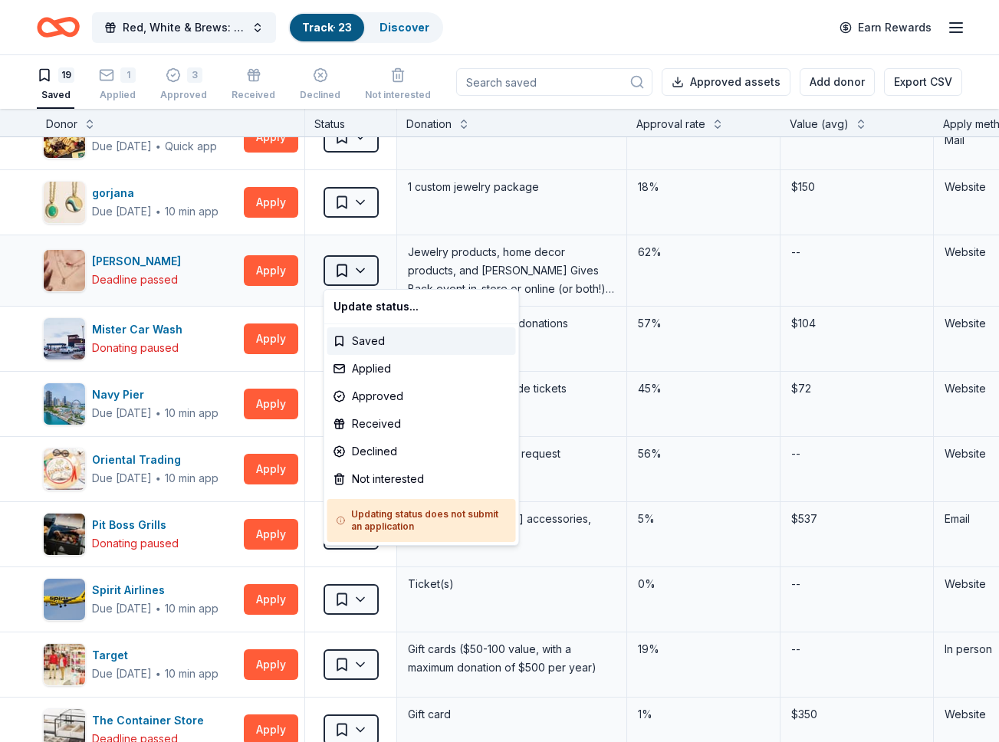
click at [361, 277] on html "Red, White & Brews: a tasting fundraiser benefitting the Waukesha Police Depart…" at bounding box center [499, 371] width 999 height 742
click at [377, 395] on div "Approved" at bounding box center [421, 397] width 189 height 28
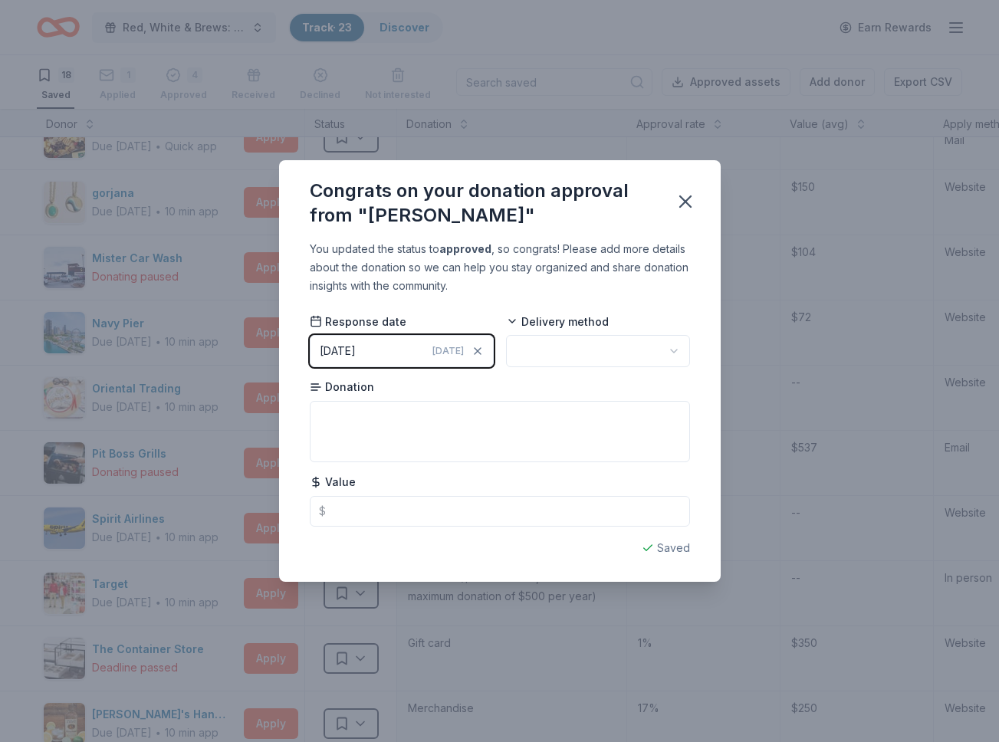
click at [538, 347] on html "Red, White & Brews: a tasting fundraiser benefitting the Waukesha Police Depart…" at bounding box center [499, 371] width 999 height 742
click at [399, 353] on button "08/18/2025 Today" at bounding box center [402, 351] width 184 height 32
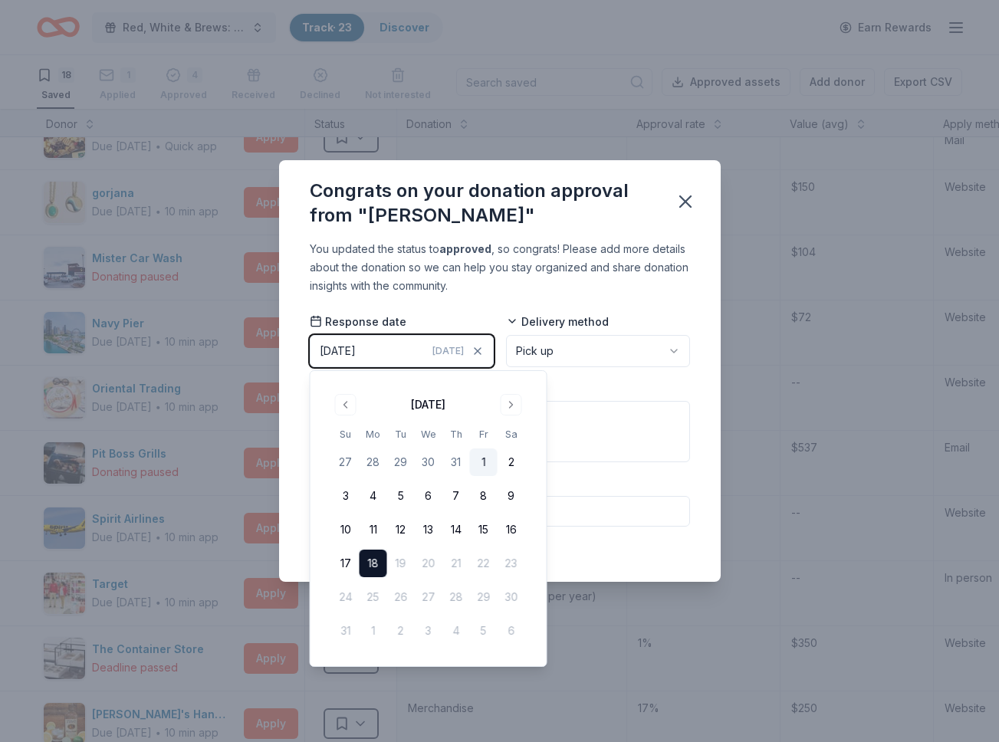
click at [488, 457] on button "1" at bounding box center [484, 463] width 28 height 28
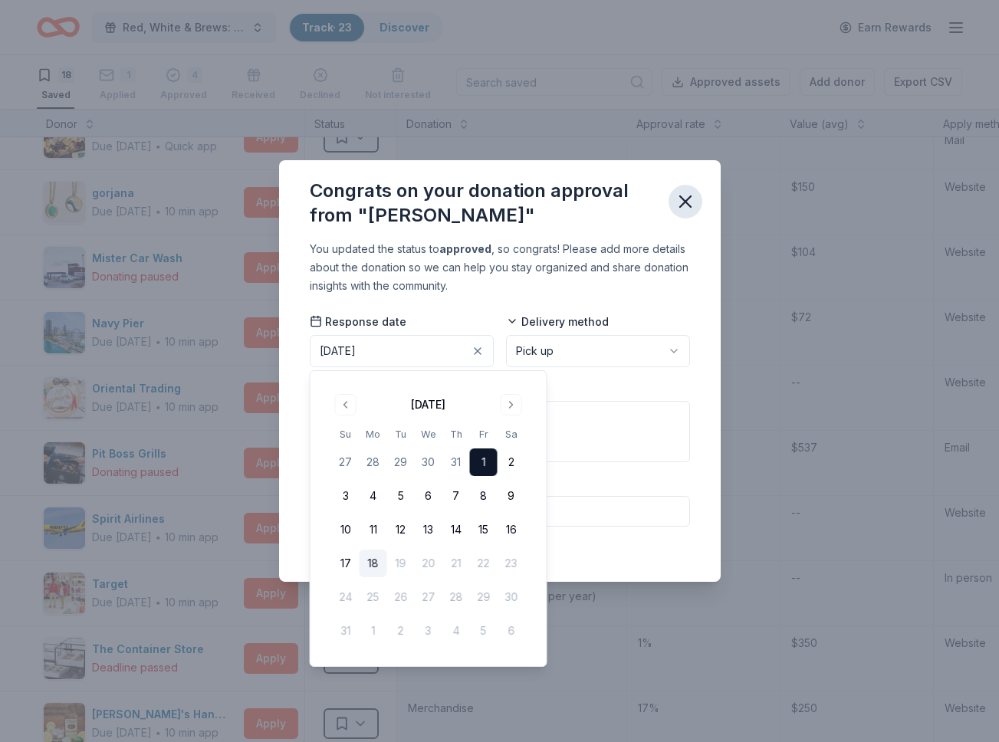
click at [688, 200] on icon "button" at bounding box center [685, 201] width 11 height 11
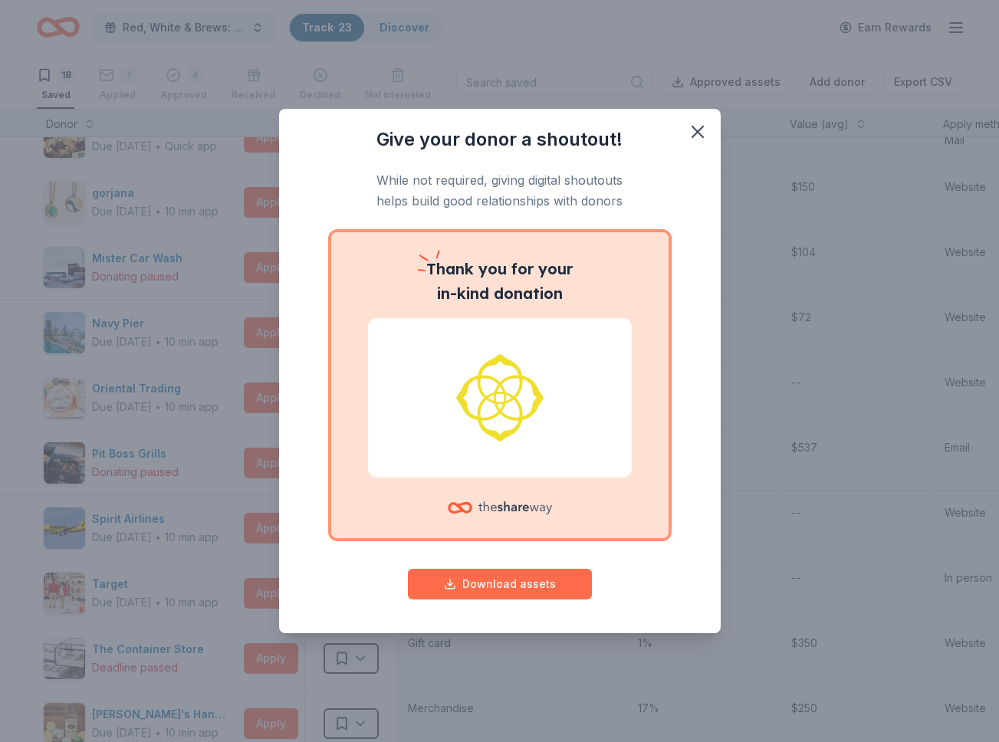
click at [513, 584] on button "Download assets" at bounding box center [500, 584] width 184 height 31
click at [694, 130] on icon "button" at bounding box center [697, 131] width 21 height 21
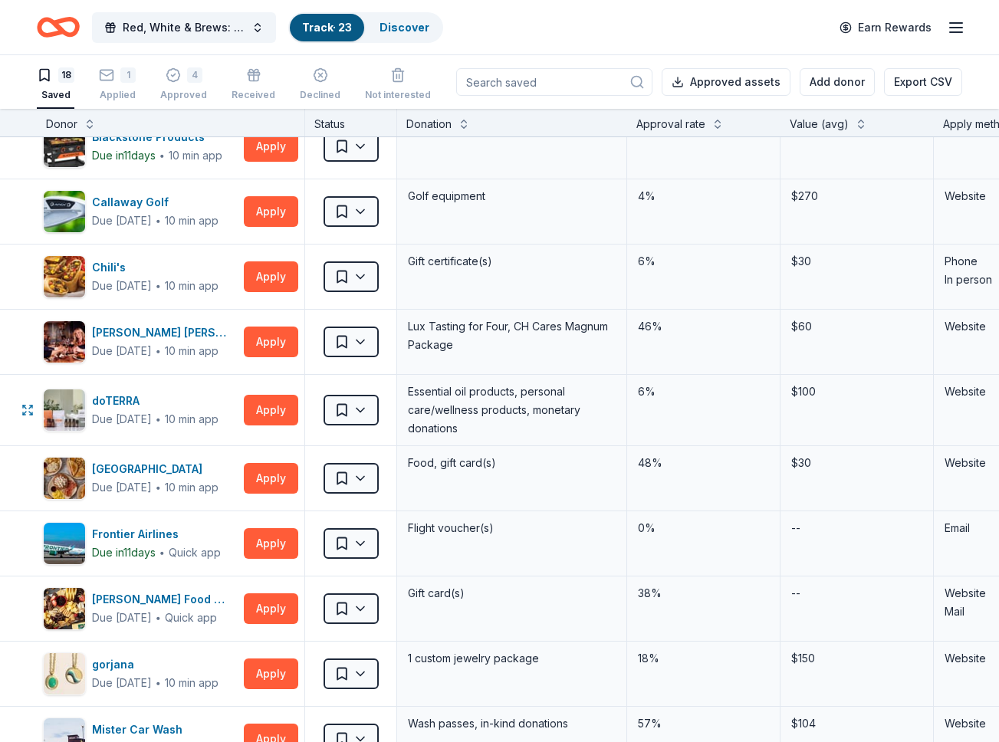
scroll to position [17, 0]
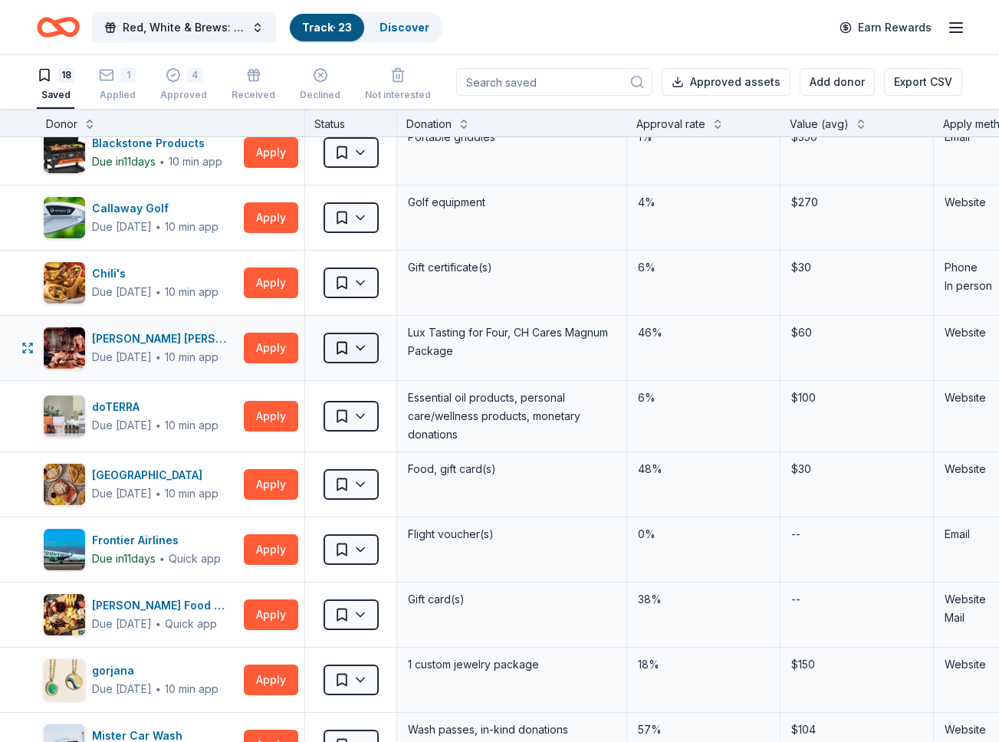
click at [354, 345] on html "Red, White & Brews: a tasting fundraiser benefitting the Waukesha Police Depart…" at bounding box center [499, 371] width 999 height 742
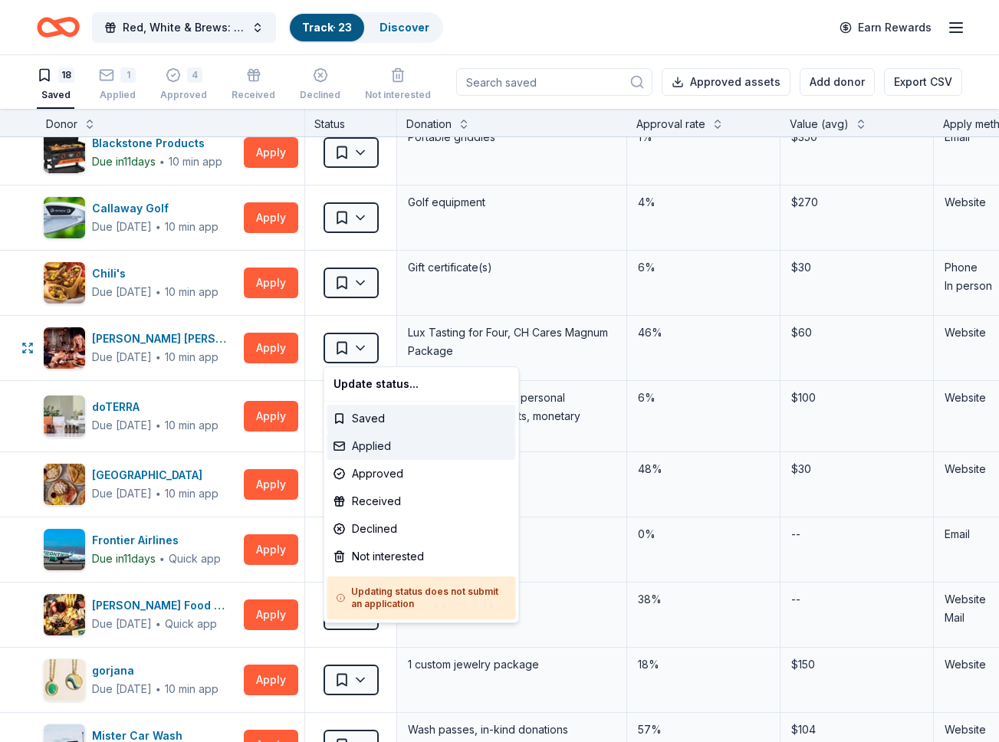
click at [369, 440] on div "Applied" at bounding box center [421, 446] width 189 height 28
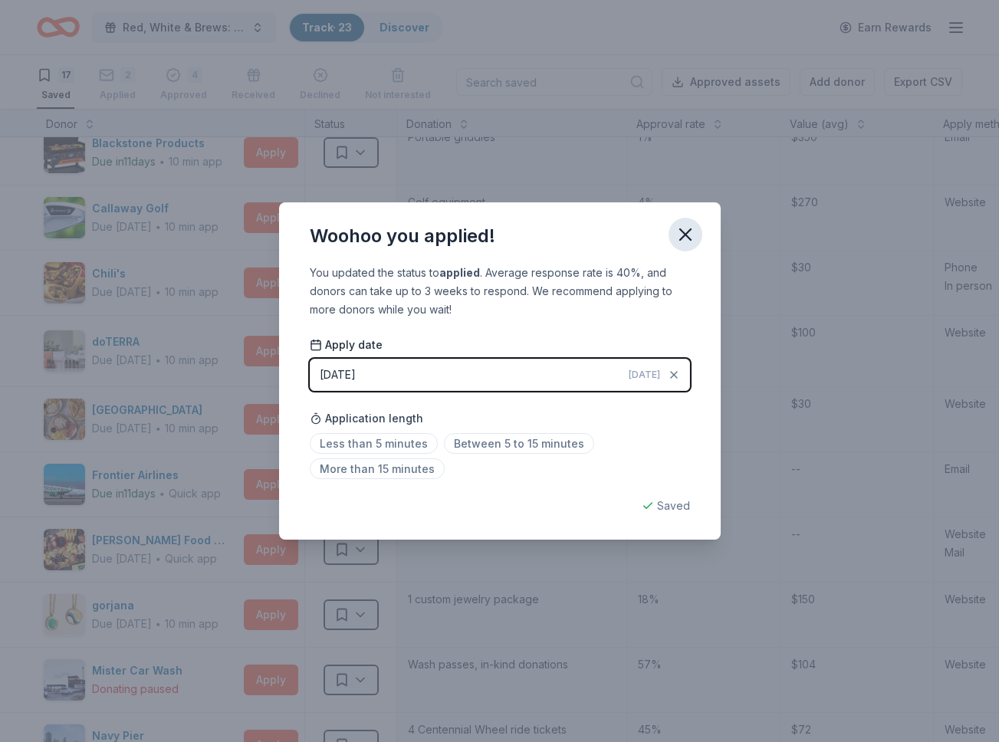
click at [695, 234] on icon "button" at bounding box center [685, 234] width 21 height 21
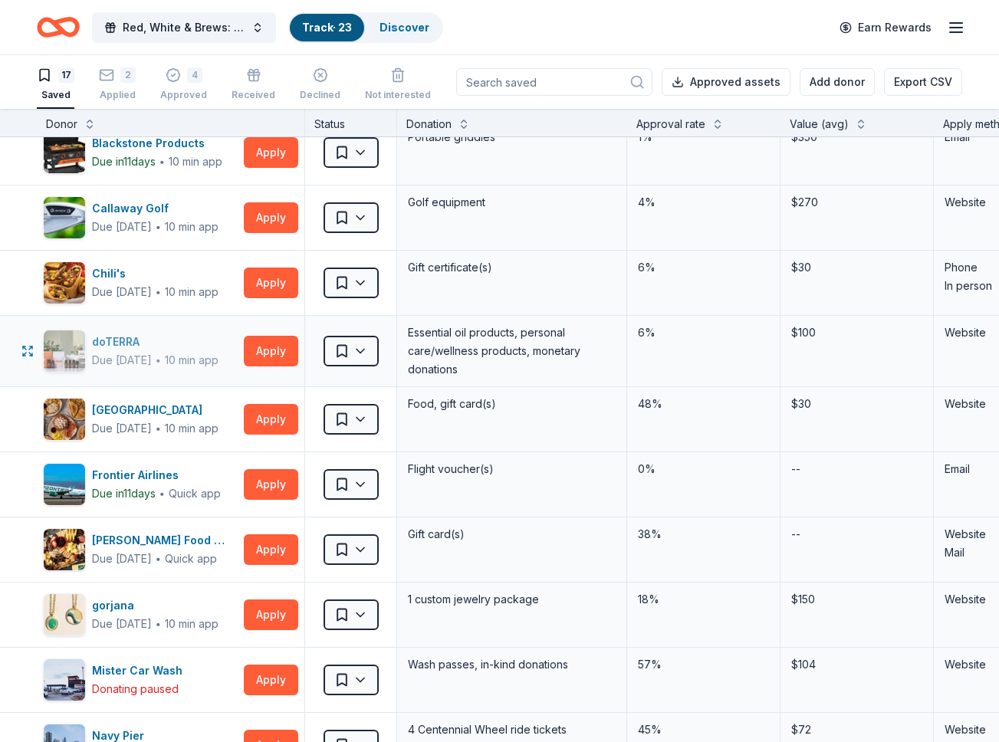
scroll to position [0, 0]
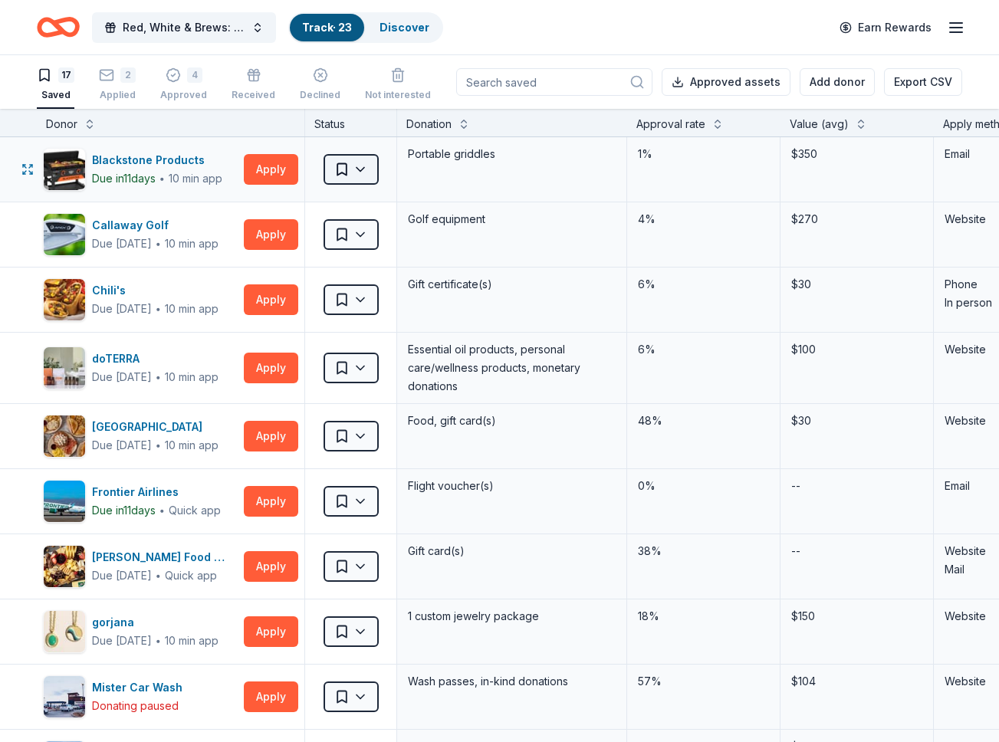
click at [355, 175] on html "Red, White & Brews: a tasting fundraiser benefitting the Waukesha Police Depart…" at bounding box center [499, 371] width 999 height 742
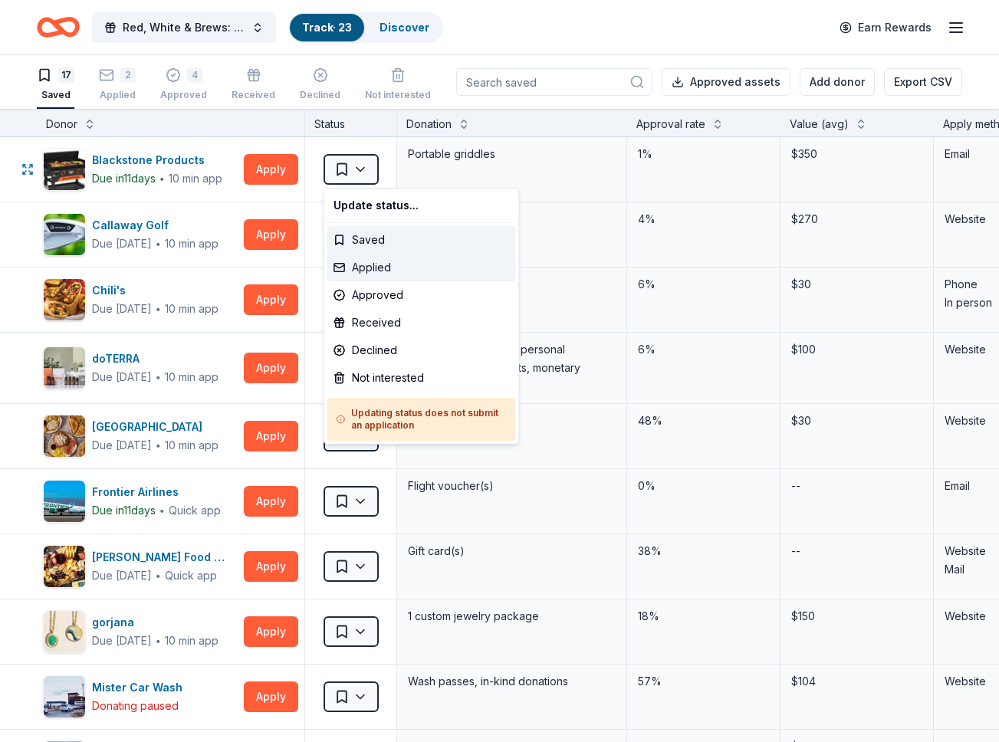
click at [352, 259] on div "Applied" at bounding box center [421, 268] width 189 height 28
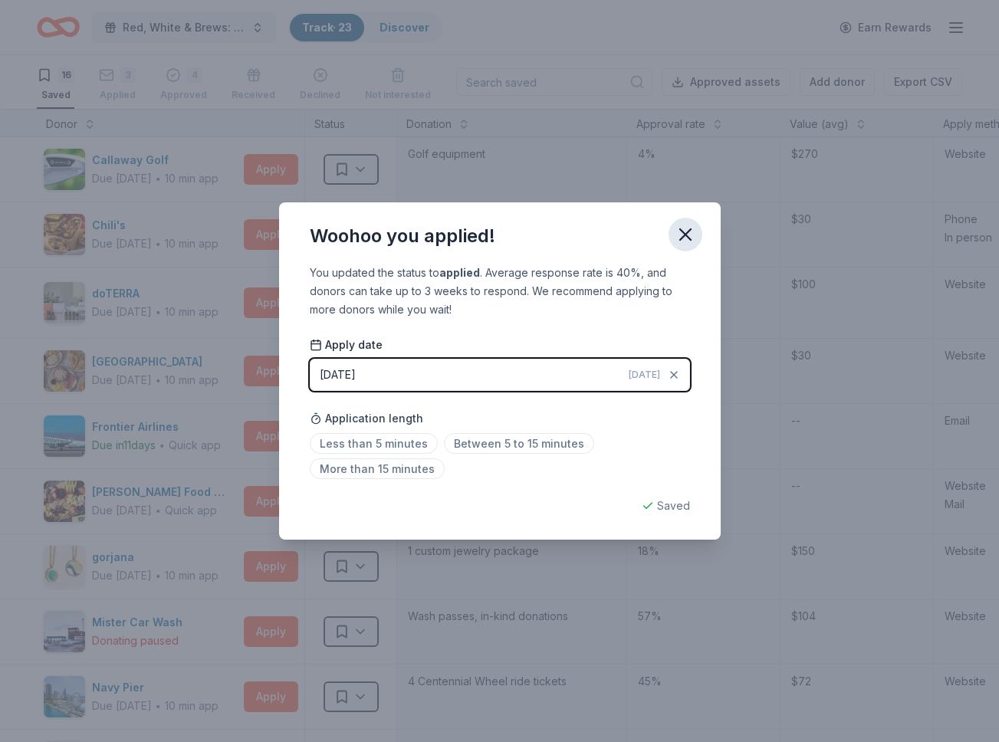
click at [686, 233] on icon "button" at bounding box center [685, 234] width 11 height 11
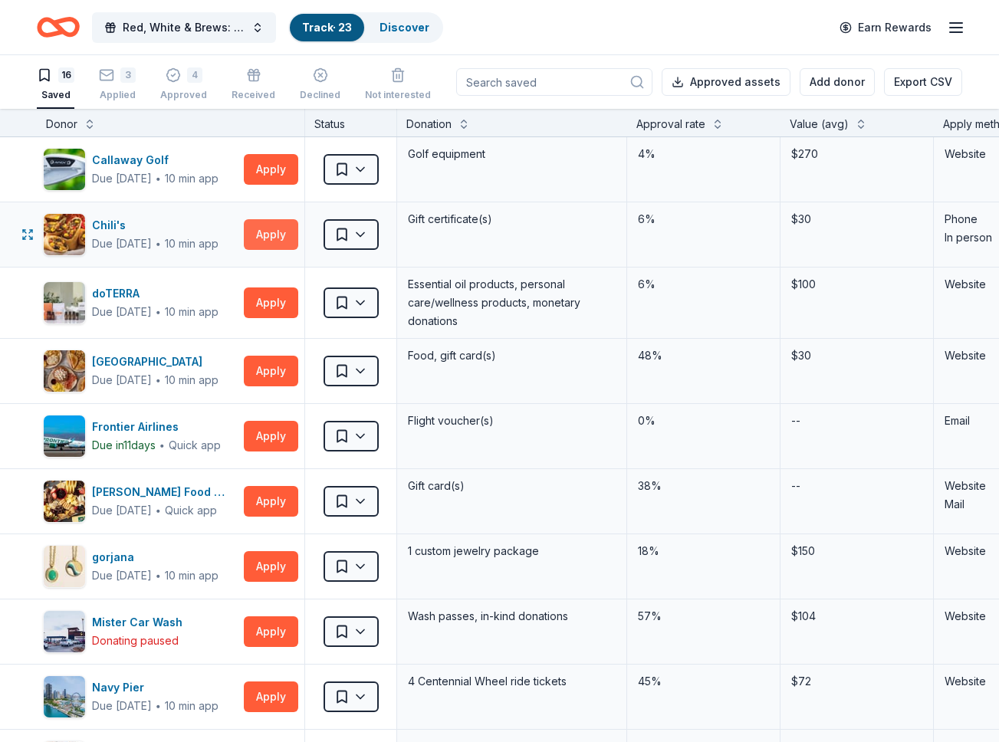
click at [280, 233] on button "Apply" at bounding box center [271, 234] width 54 height 31
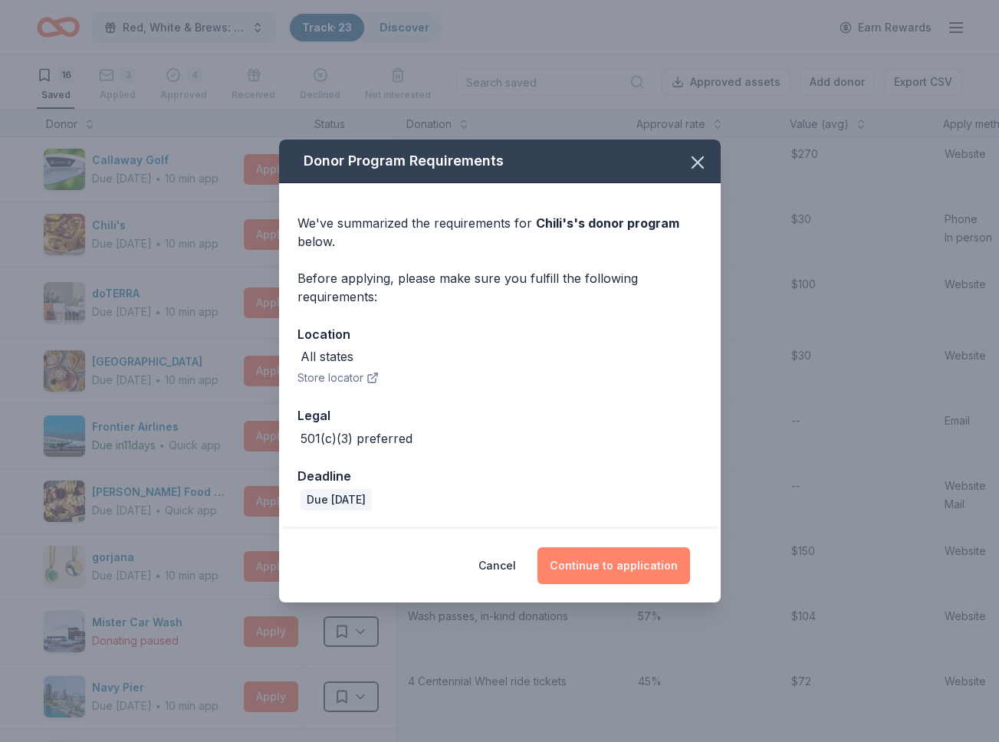
click at [590, 563] on button "Continue to application" at bounding box center [614, 565] width 153 height 37
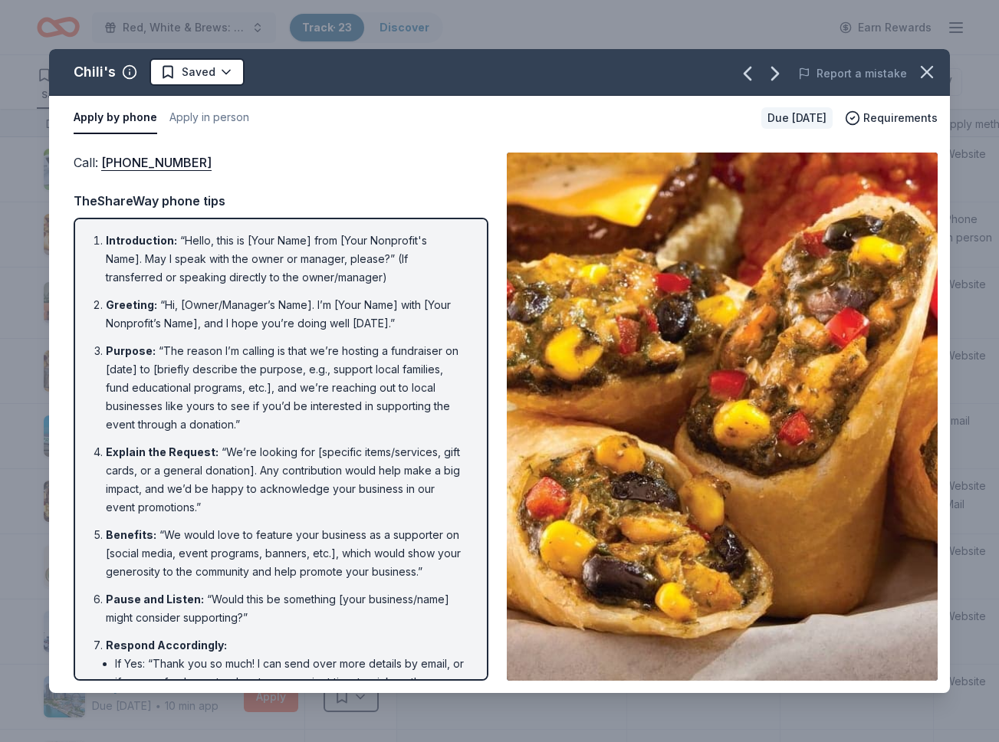
drag, startPoint x: 932, startPoint y: 71, endPoint x: 958, endPoint y: 41, distance: 39.7
click at [934, 71] on icon "button" at bounding box center [926, 71] width 21 height 21
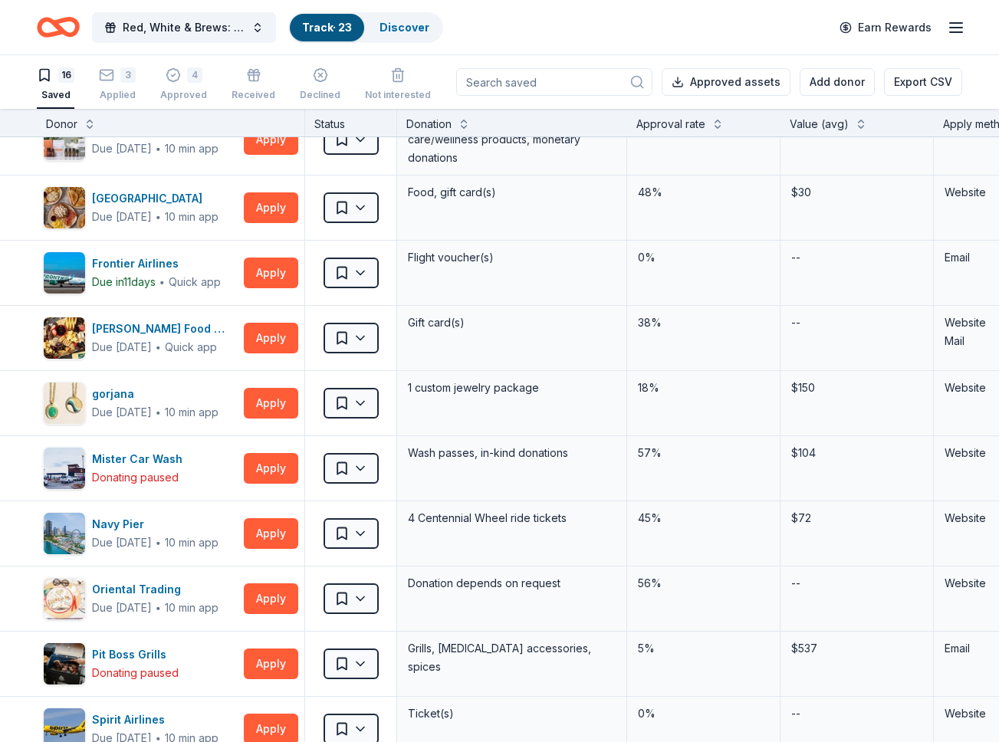
scroll to position [170, 0]
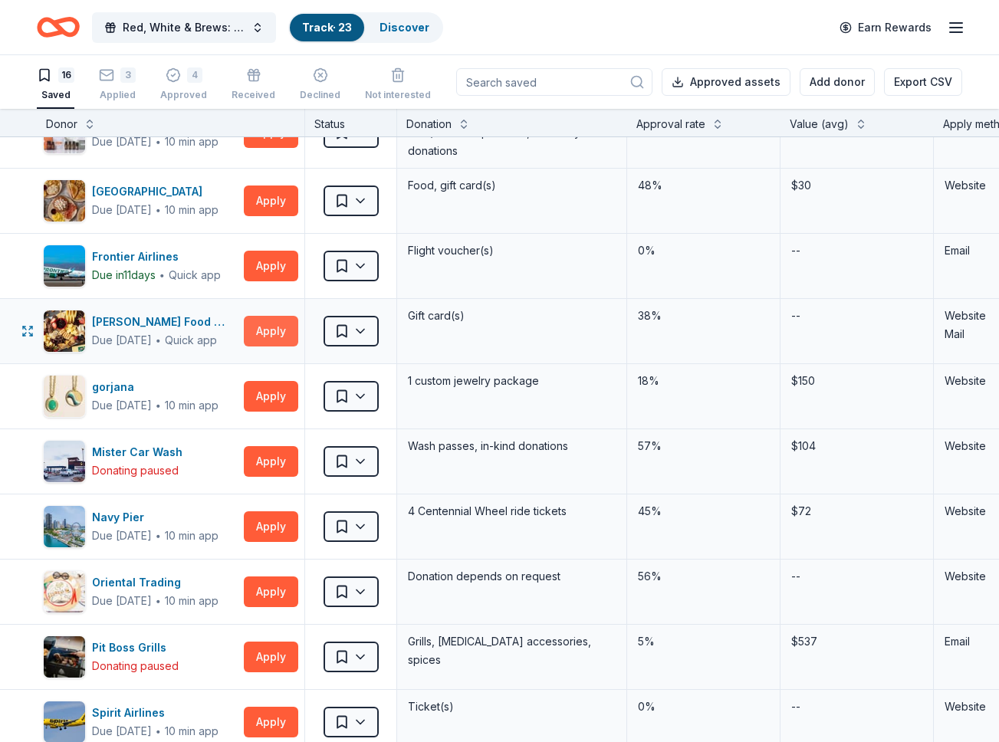
click at [268, 330] on button "Apply" at bounding box center [271, 331] width 54 height 31
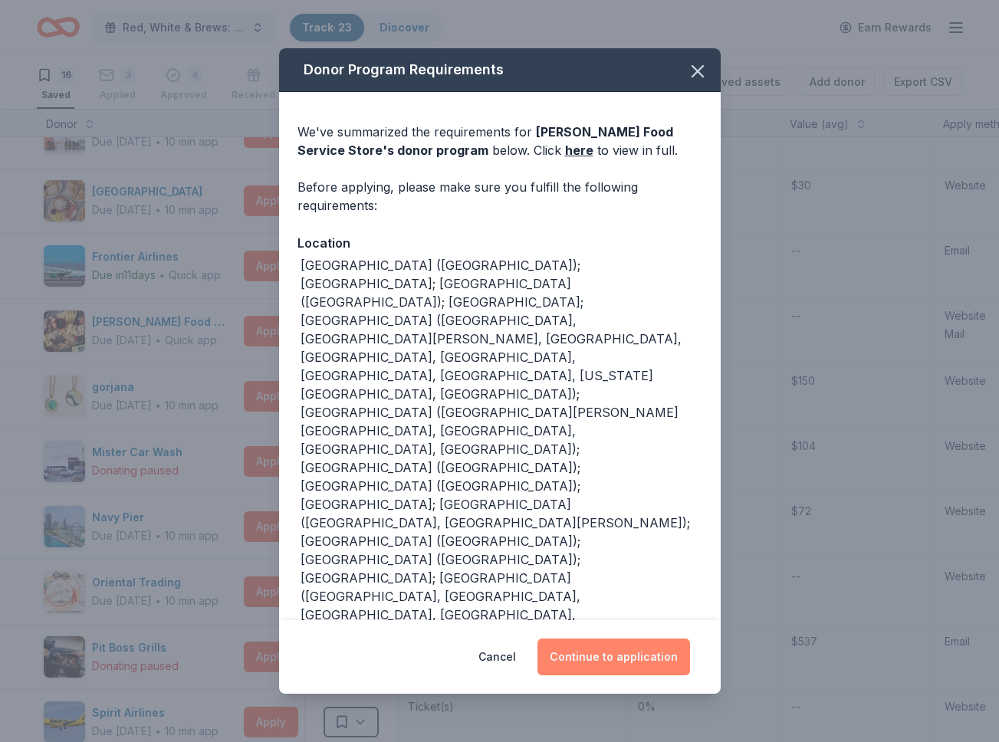
click at [629, 659] on button "Continue to application" at bounding box center [614, 657] width 153 height 37
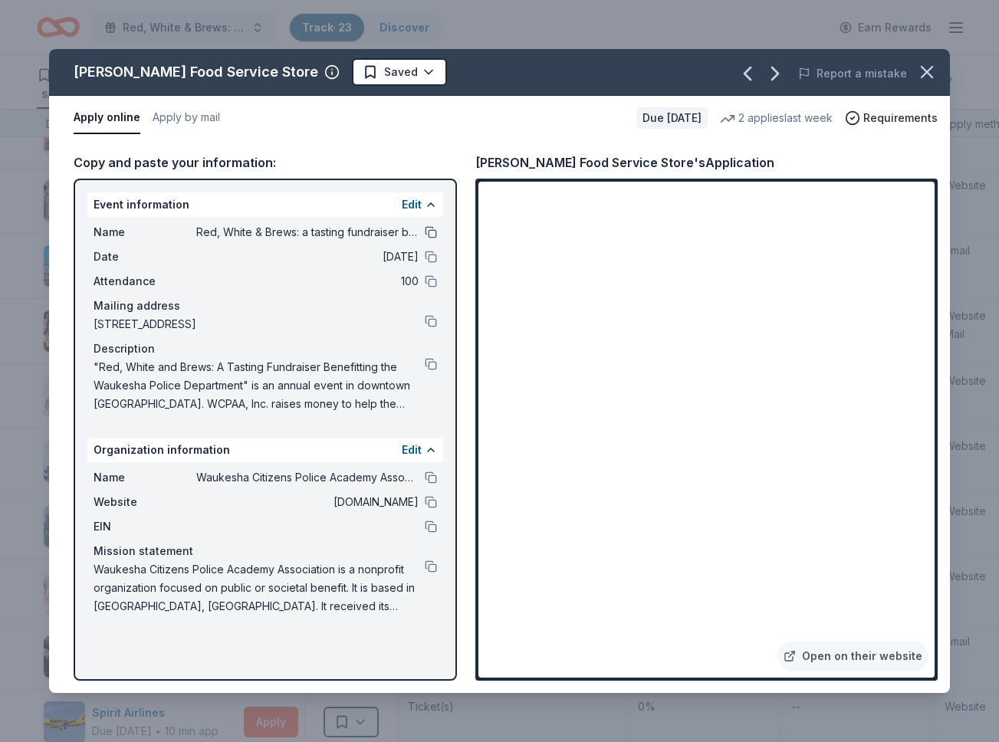
click at [432, 232] on button at bounding box center [431, 232] width 12 height 12
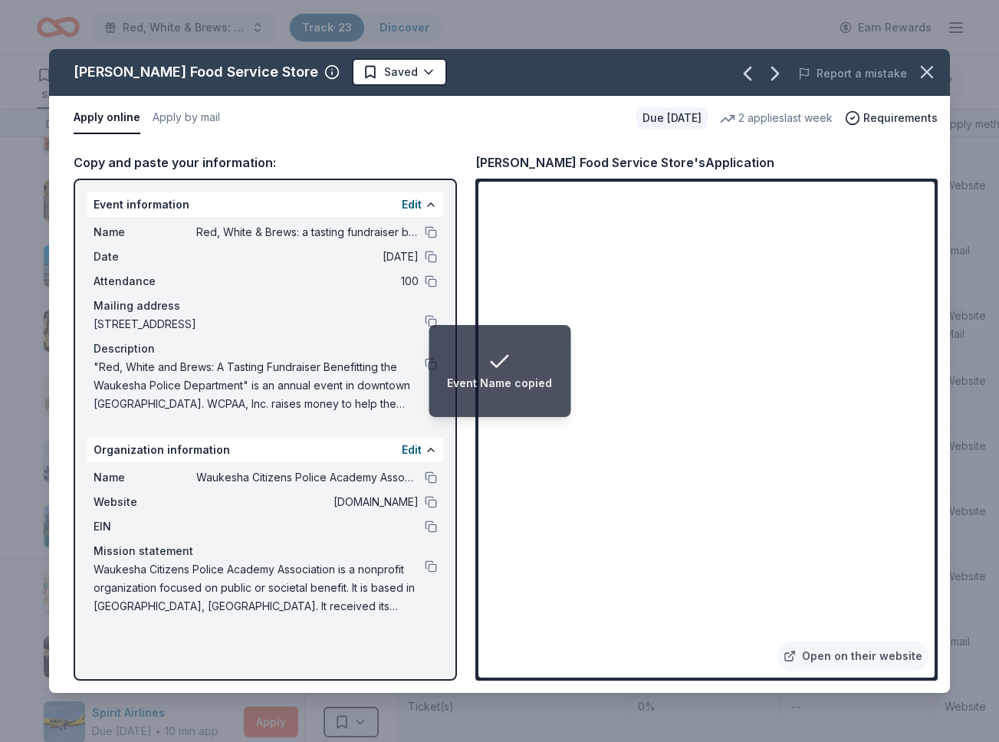
click at [461, 297] on div "Copy and paste your information: Event information Edit Name Red, White & Brews…" at bounding box center [499, 416] width 901 height 553
click at [470, 347] on li "Event Name copied" at bounding box center [500, 371] width 142 height 92
drag, startPoint x: 466, startPoint y: 470, endPoint x: 448, endPoint y: 495, distance: 30.7
click at [465, 470] on div "Copy and paste your information: Event information Edit Name Red, White & Brews…" at bounding box center [499, 416] width 901 height 553
click at [396, 415] on div "Name Red, White & Brews: a tasting fundraiser benefitting the Waukesha Police D…" at bounding box center [265, 318] width 356 height 202
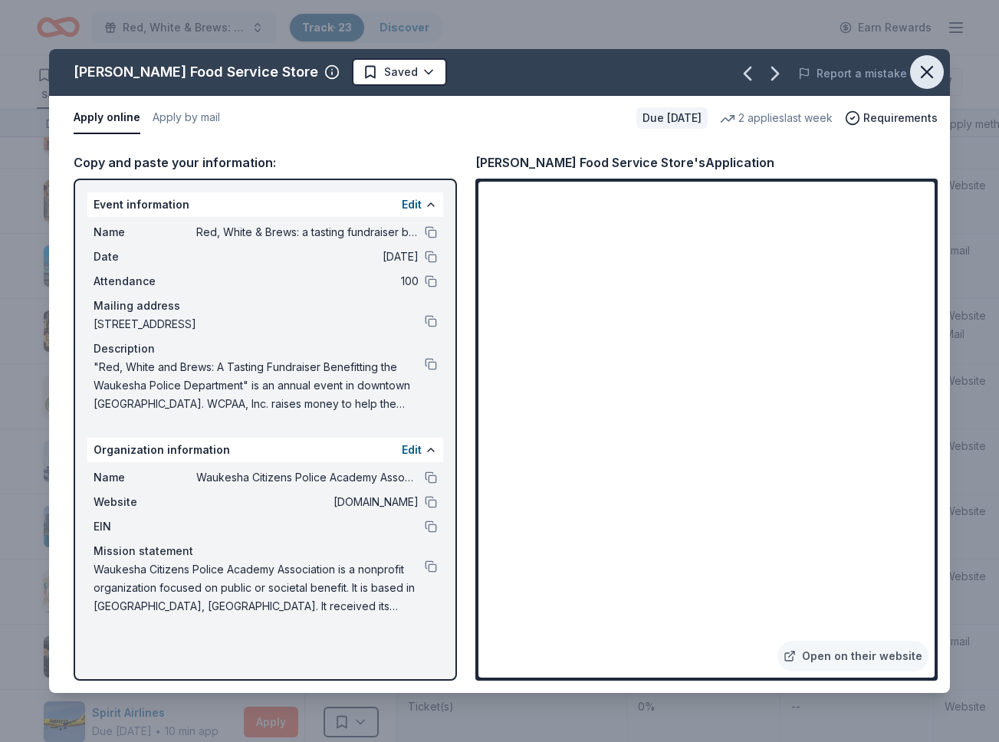
click at [926, 69] on icon "button" at bounding box center [926, 71] width 21 height 21
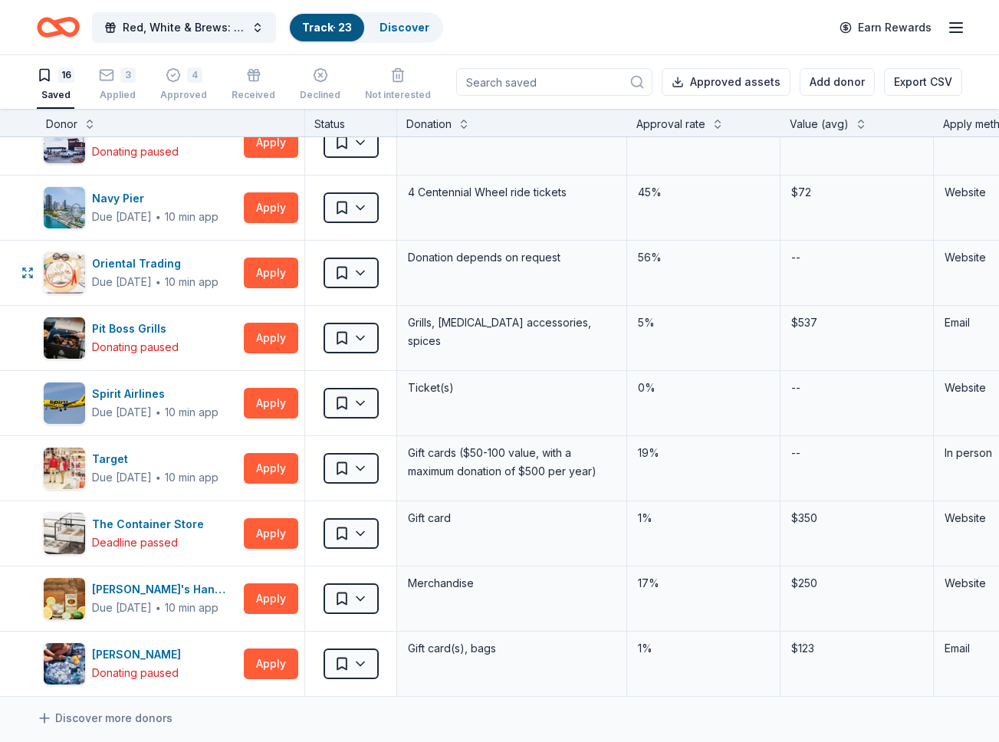
scroll to position [491, 0]
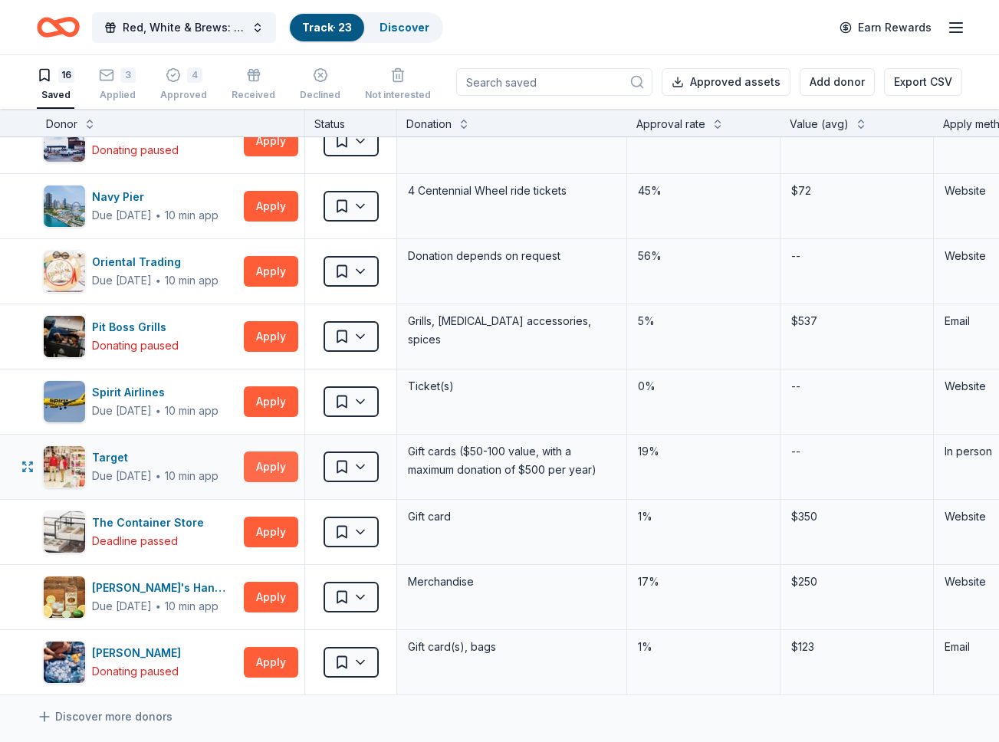
click at [274, 462] on button "Apply" at bounding box center [271, 467] width 54 height 31
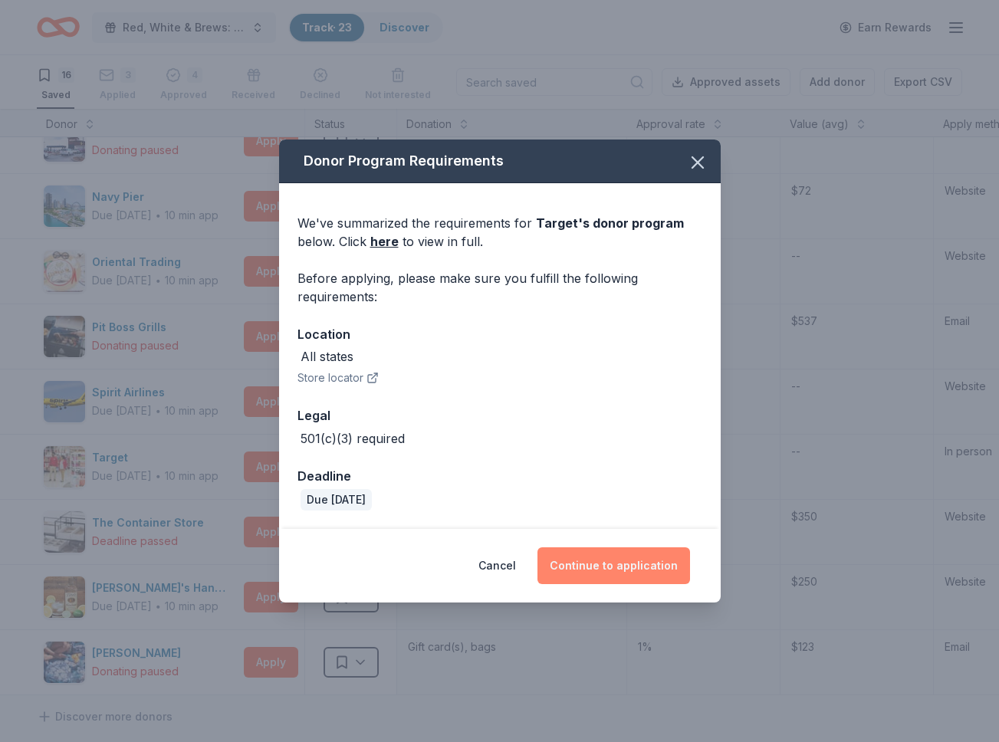
click at [600, 564] on button "Continue to application" at bounding box center [614, 565] width 153 height 37
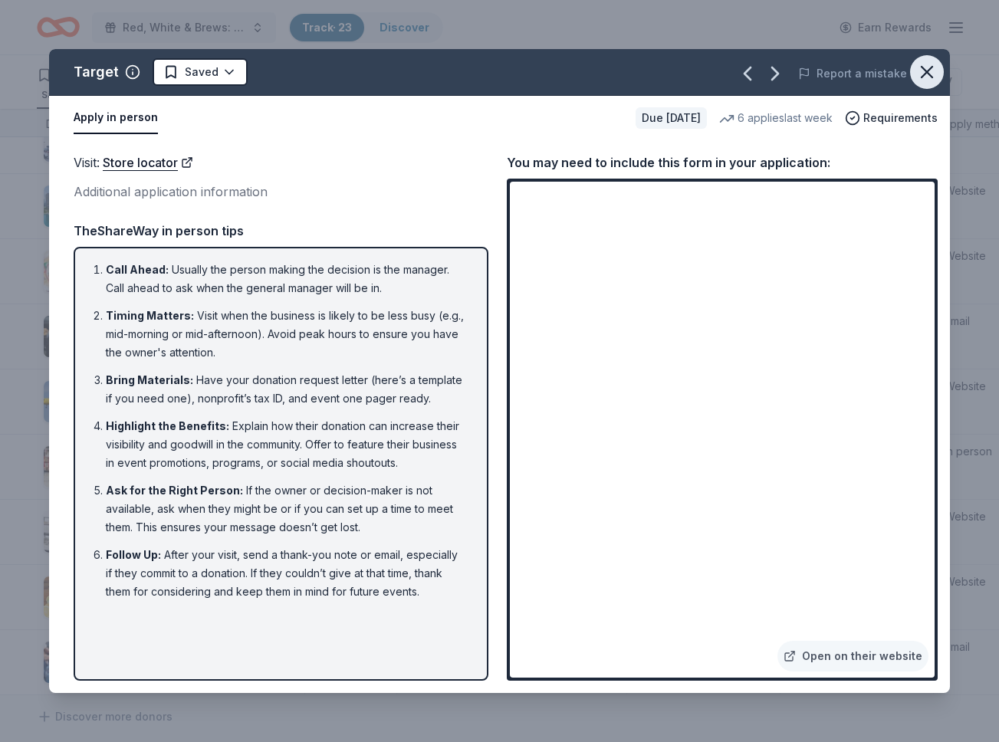
click at [928, 75] on icon "button" at bounding box center [926, 71] width 21 height 21
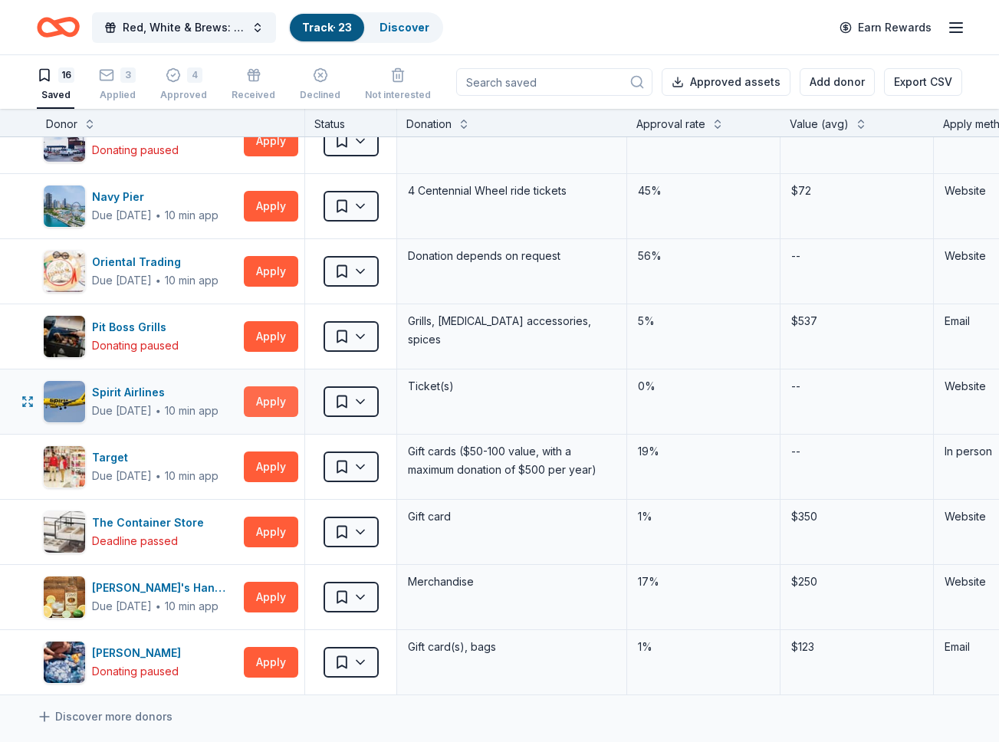
click at [271, 405] on button "Apply" at bounding box center [271, 401] width 54 height 31
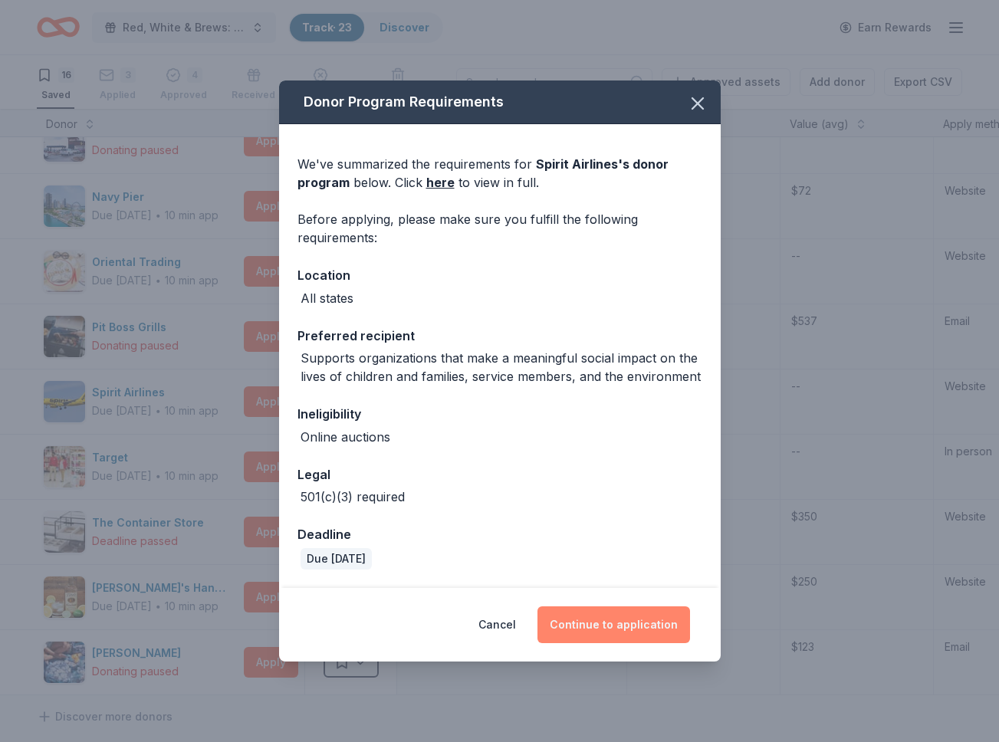
click at [606, 615] on button "Continue to application" at bounding box center [614, 625] width 153 height 37
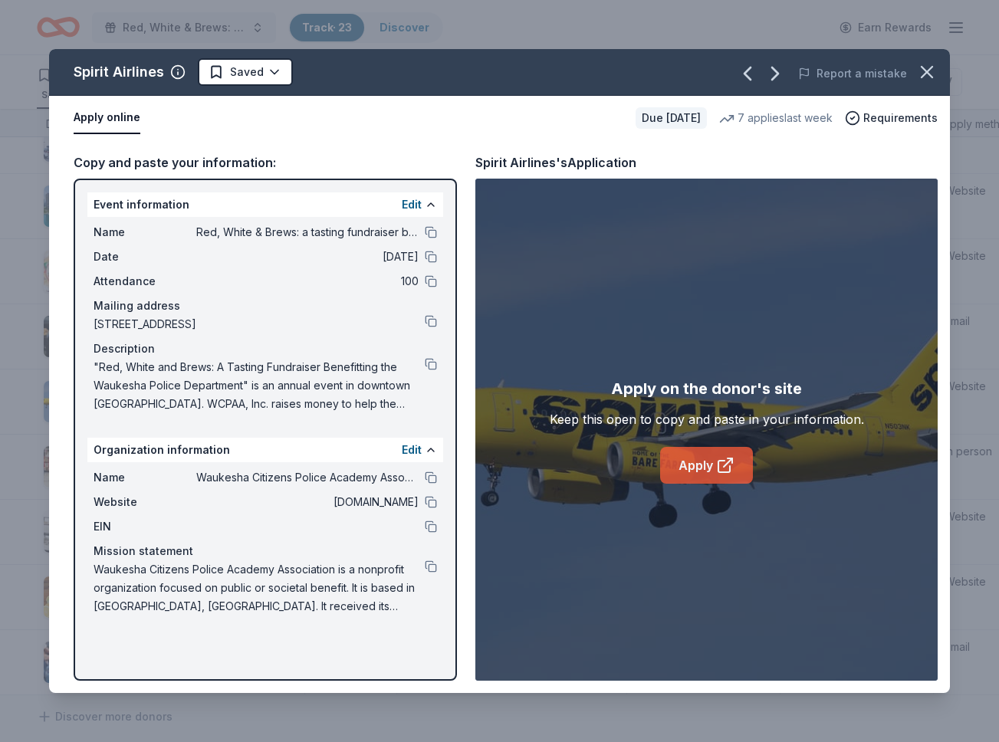
click at [708, 465] on link "Apply" at bounding box center [706, 465] width 93 height 37
click at [278, 76] on html "Red, White & Brews: a tasting fundraiser benefitting the Waukesha Police Depart…" at bounding box center [499, 371] width 999 height 742
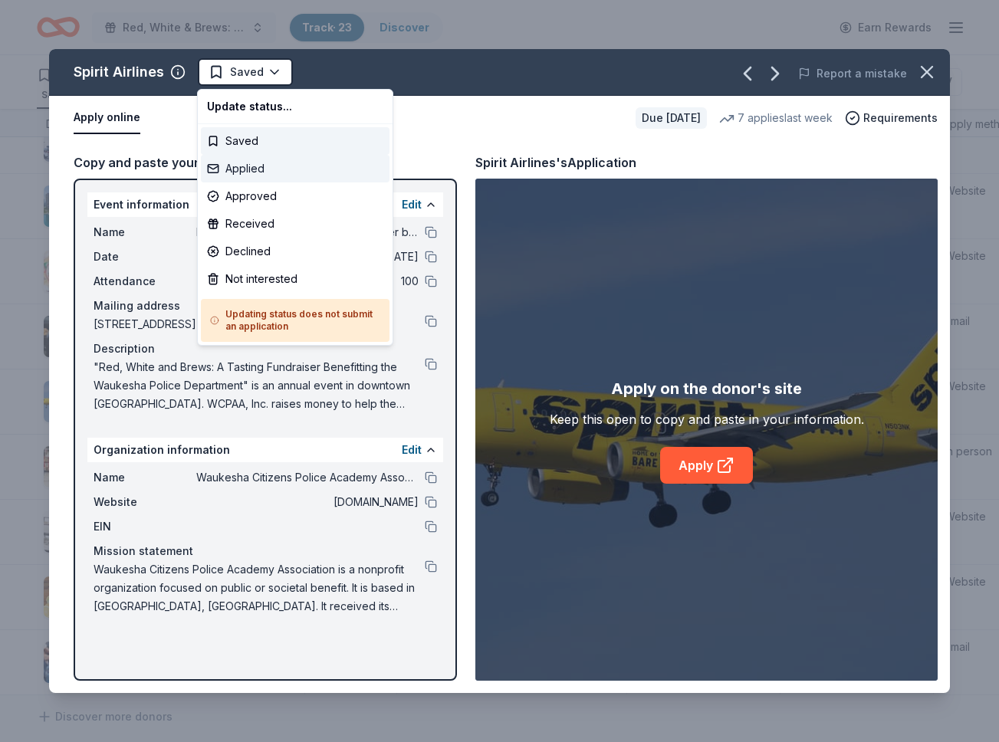
click at [293, 166] on div "Applied" at bounding box center [295, 169] width 189 height 28
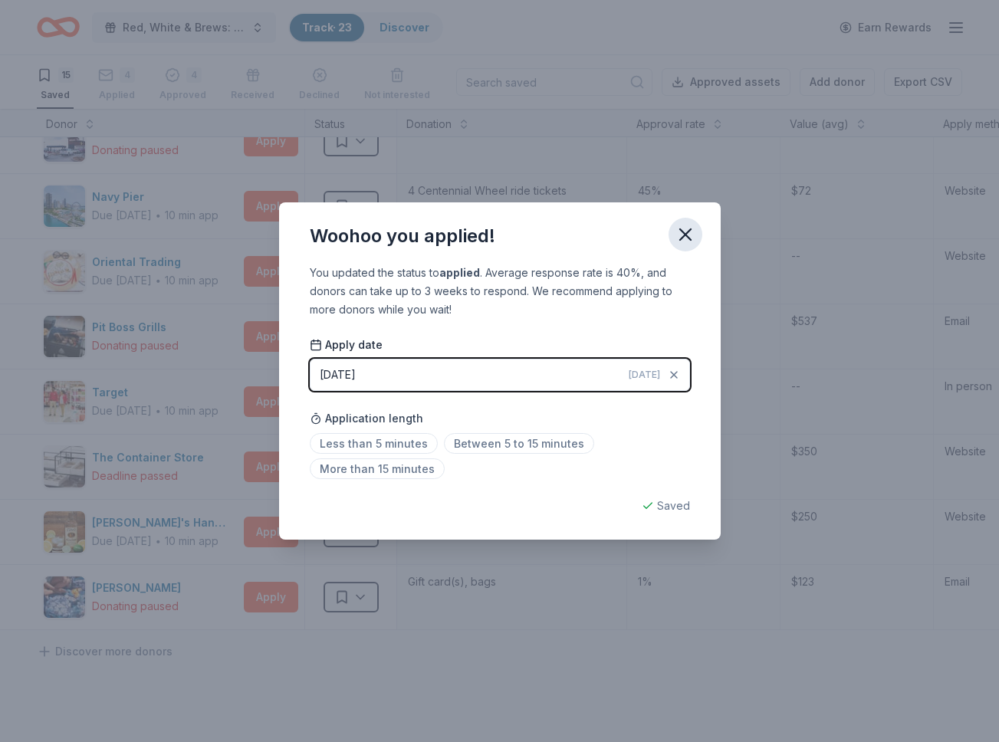
click at [682, 231] on icon "button" at bounding box center [685, 234] width 21 height 21
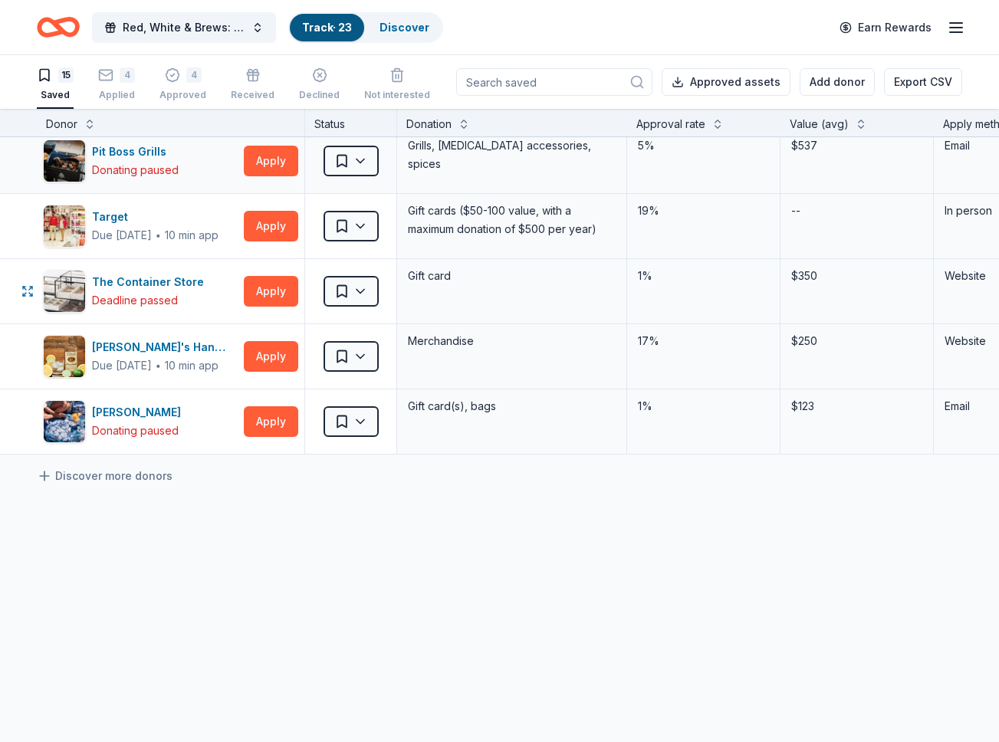
scroll to position [1, 0]
click at [151, 472] on link "Discover more donors" at bounding box center [105, 475] width 136 height 18
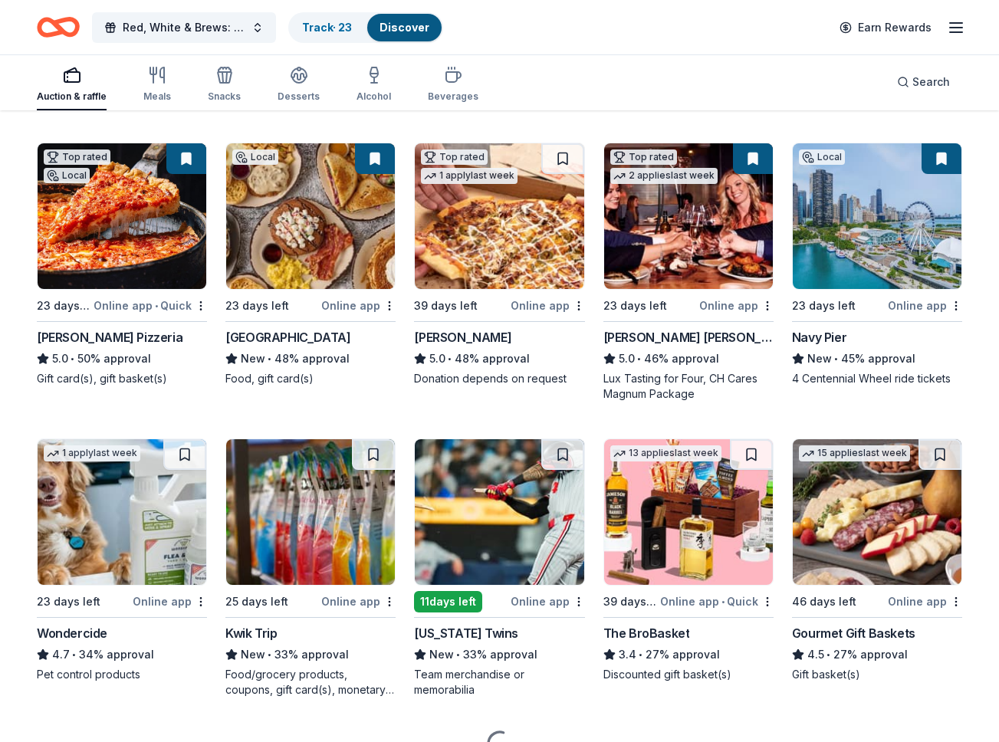
scroll to position [732, 0]
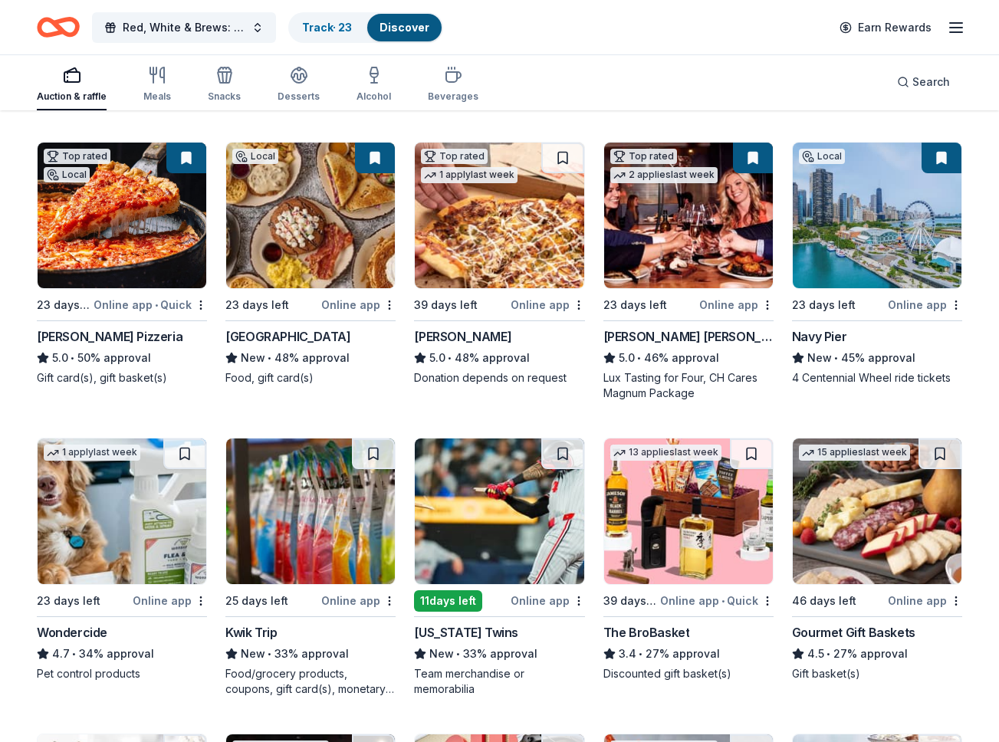
click at [279, 336] on div "Egg Harbor Cafe" at bounding box center [287, 336] width 125 height 18
click at [373, 153] on button at bounding box center [375, 158] width 40 height 31
click at [530, 306] on div "Online app" at bounding box center [548, 304] width 74 height 19
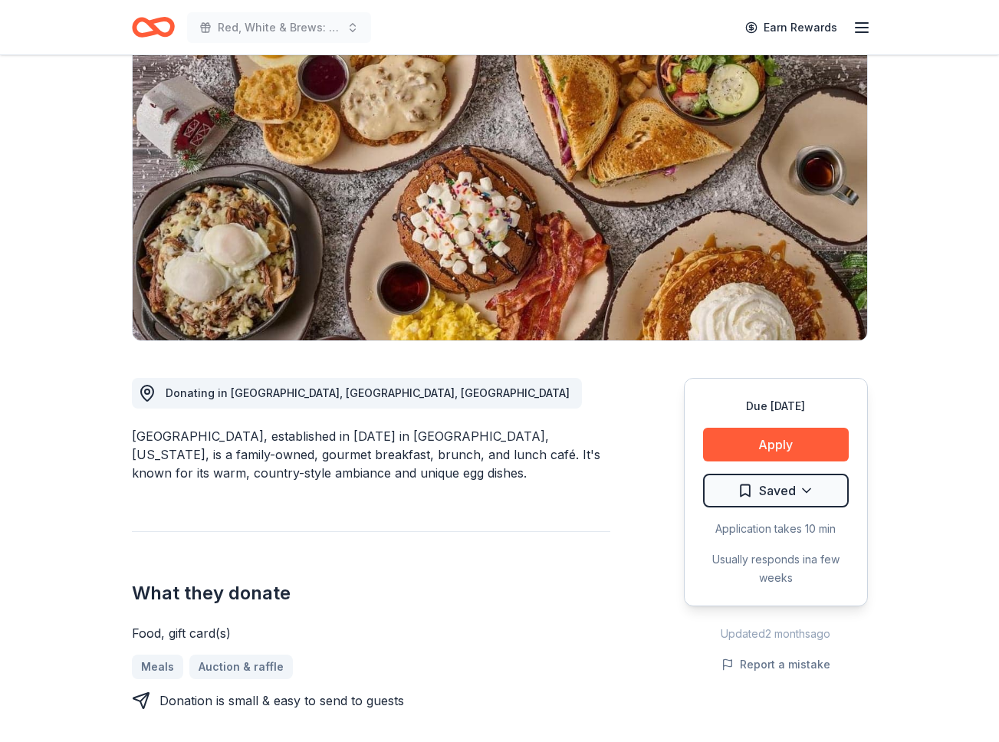
scroll to position [187, 0]
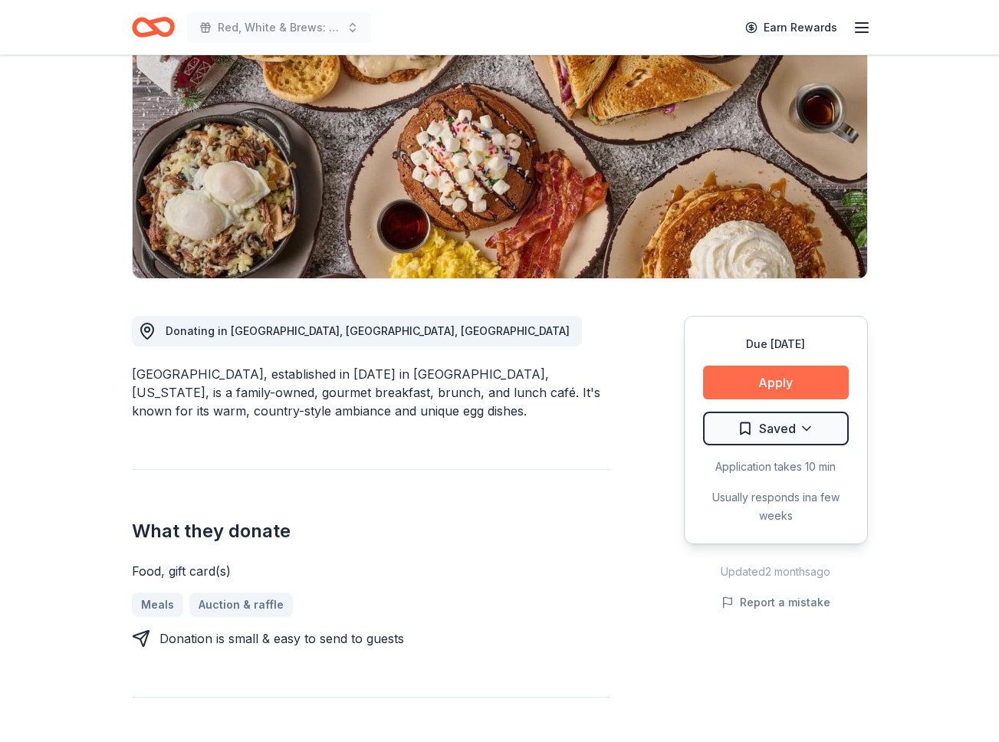
click at [751, 385] on button "Apply" at bounding box center [776, 383] width 146 height 34
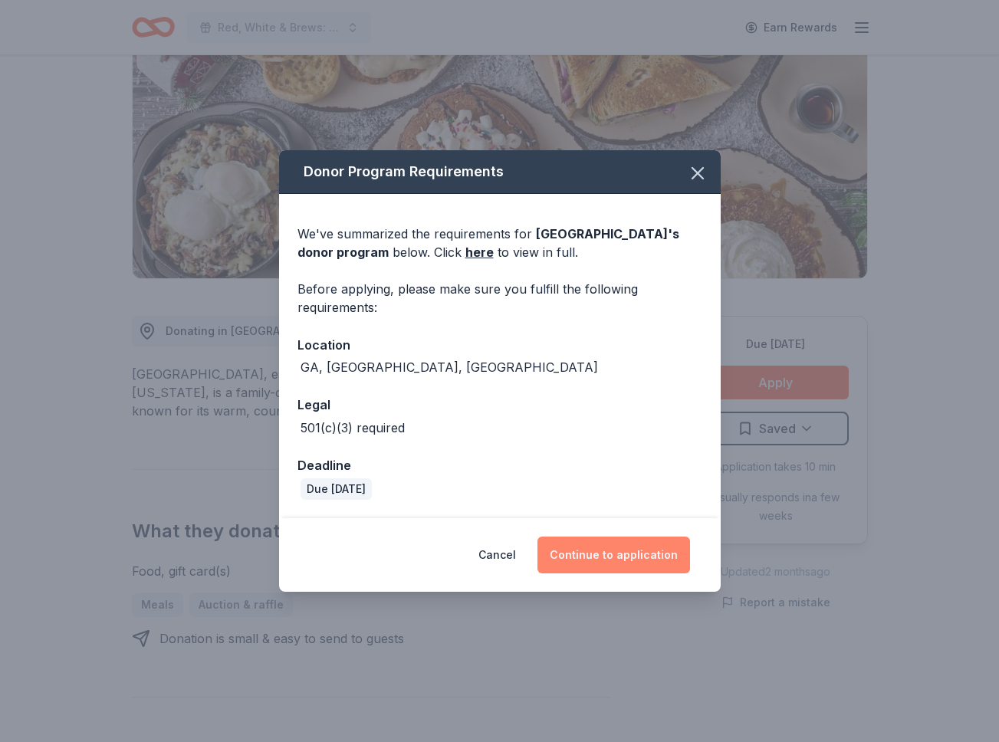
click at [614, 556] on button "Continue to application" at bounding box center [614, 555] width 153 height 37
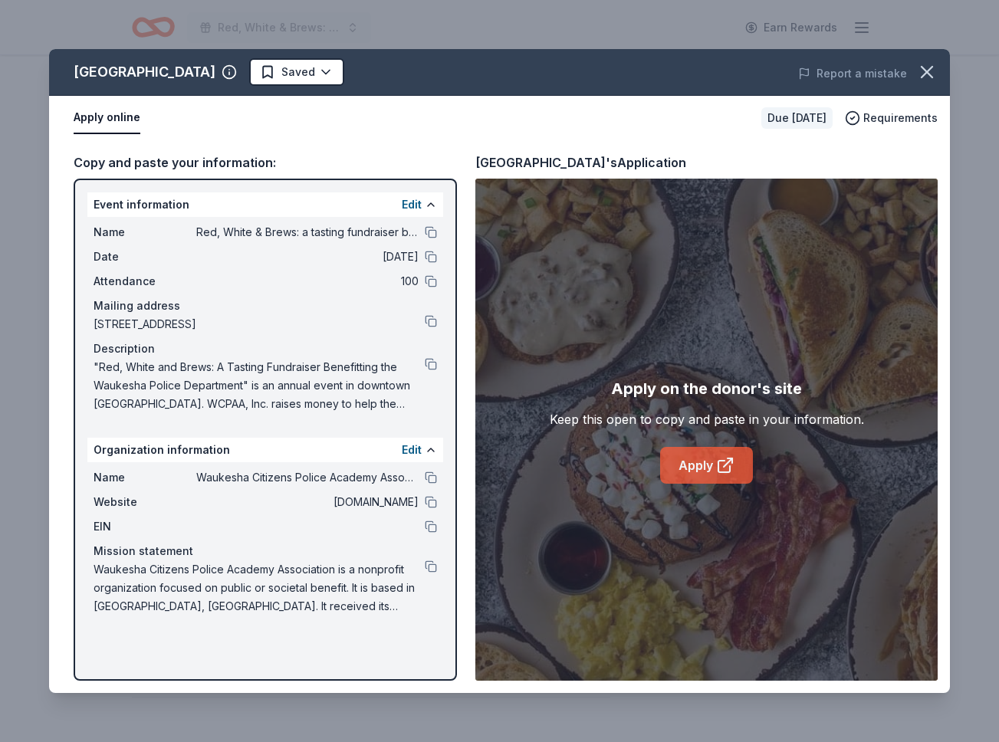
click at [699, 457] on link "Apply" at bounding box center [706, 465] width 93 height 37
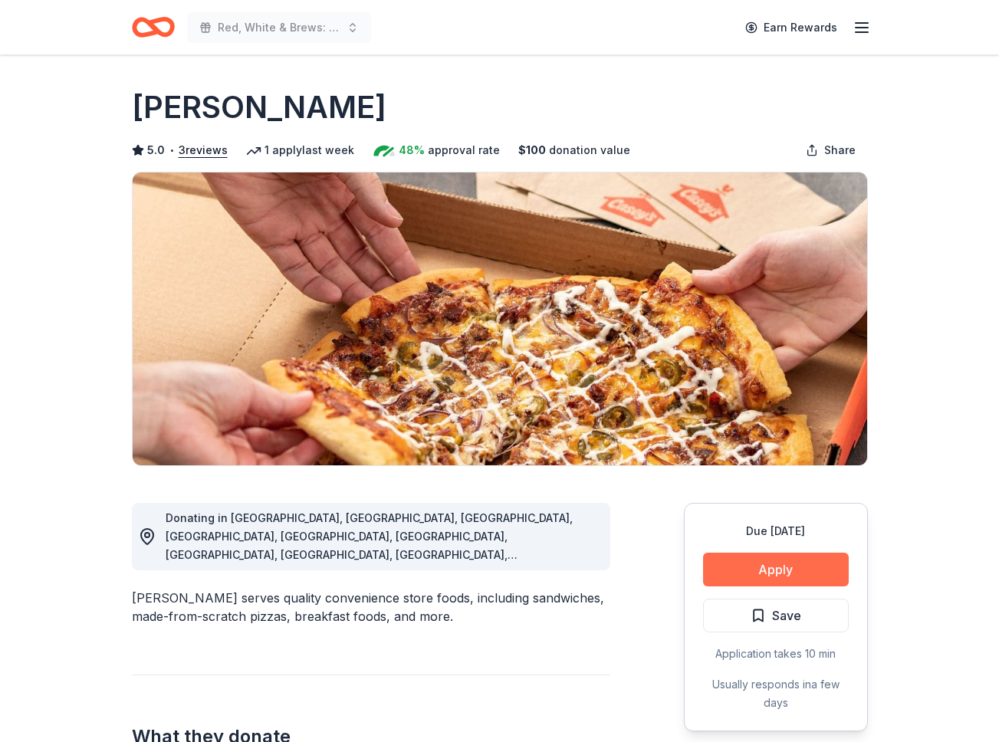
click at [778, 572] on button "Apply" at bounding box center [776, 570] width 146 height 34
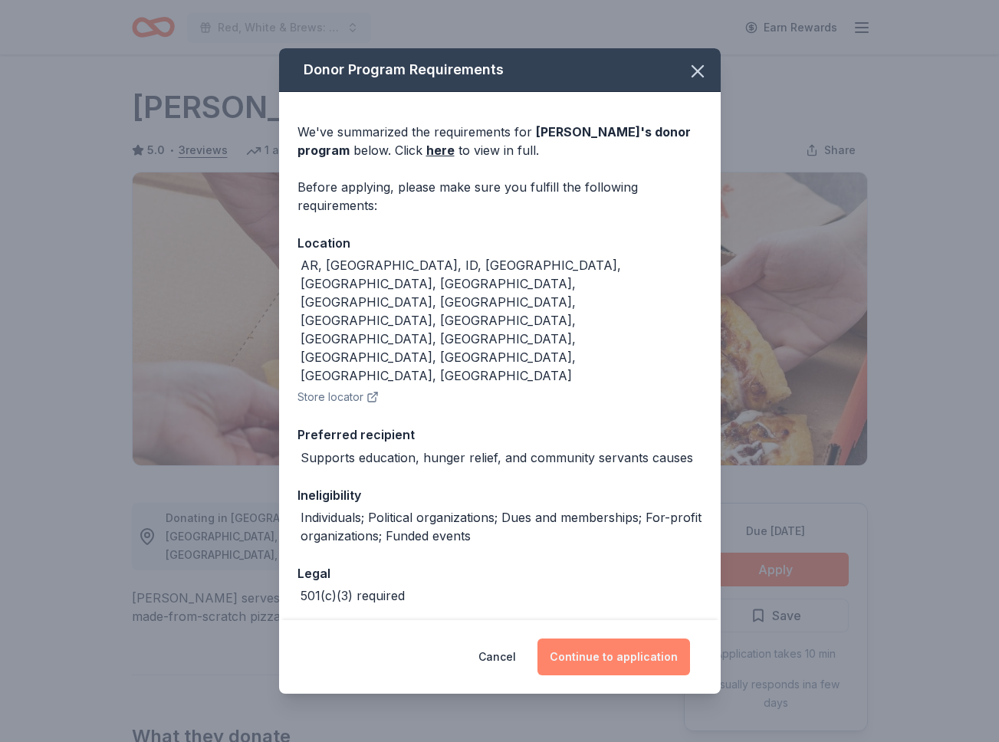
click at [605, 639] on button "Continue to application" at bounding box center [614, 657] width 153 height 37
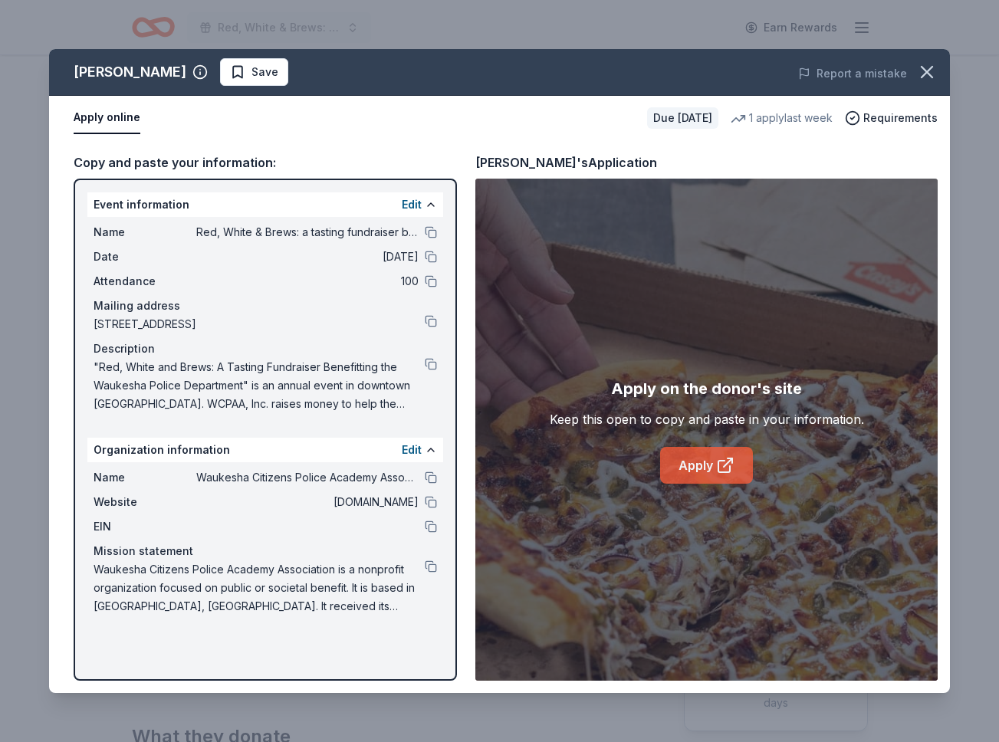
click at [706, 467] on link "Apply" at bounding box center [706, 465] width 93 height 37
click at [700, 463] on link "Apply" at bounding box center [706, 465] width 93 height 37
